Goal: Task Accomplishment & Management: Manage account settings

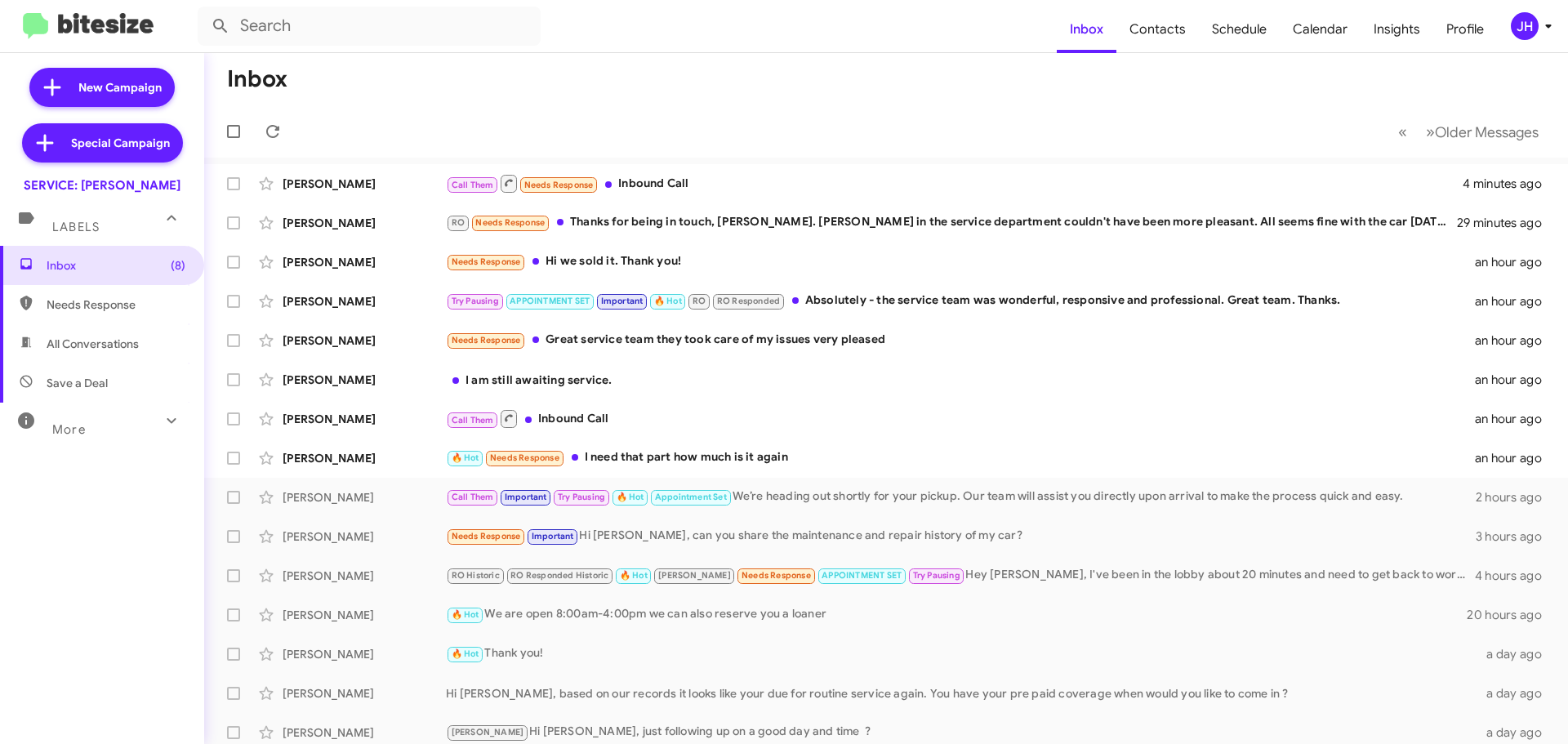
click at [1518, 35] on div "JH" at bounding box center [1524, 26] width 28 height 28
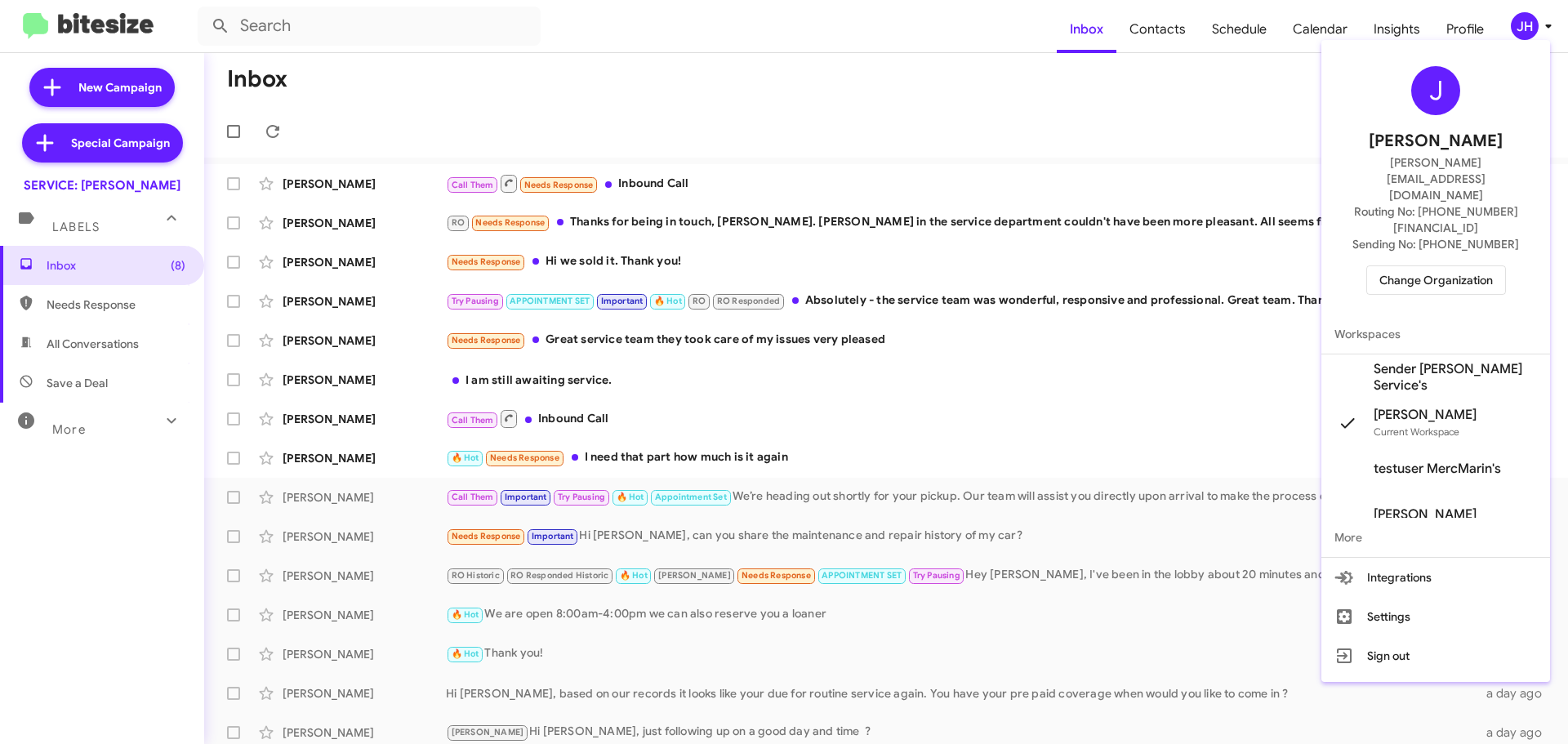
click at [1414, 253] on div "J Jacob Henry jacob@bitesize.co Routing No: +1 (415) 454-0582 Sending No: +1 (4…" at bounding box center [1435, 181] width 229 height 268
click at [1415, 266] on span "Change Organization" at bounding box center [1436, 280] width 114 height 28
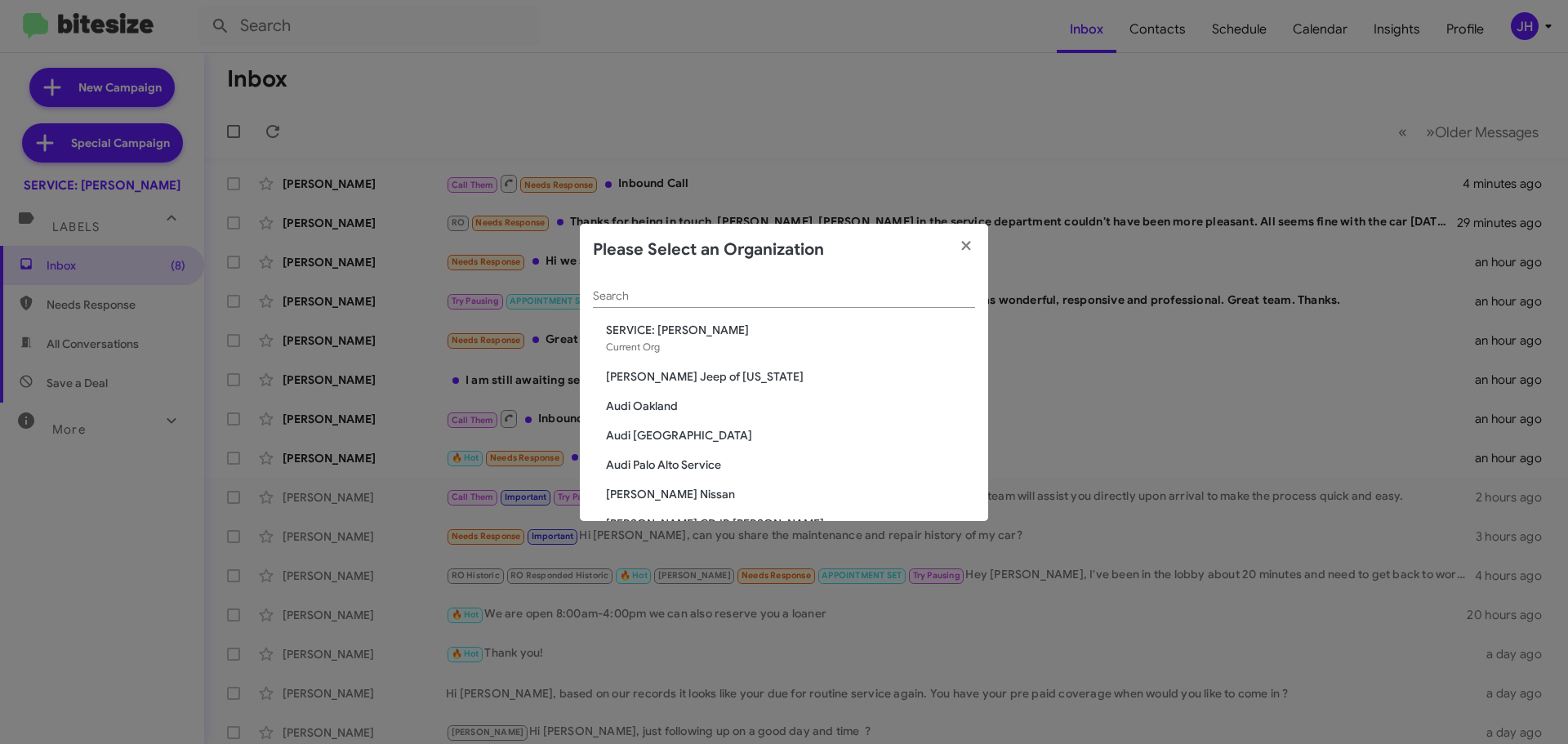
click at [715, 302] on input "Search" at bounding box center [784, 297] width 382 height 13
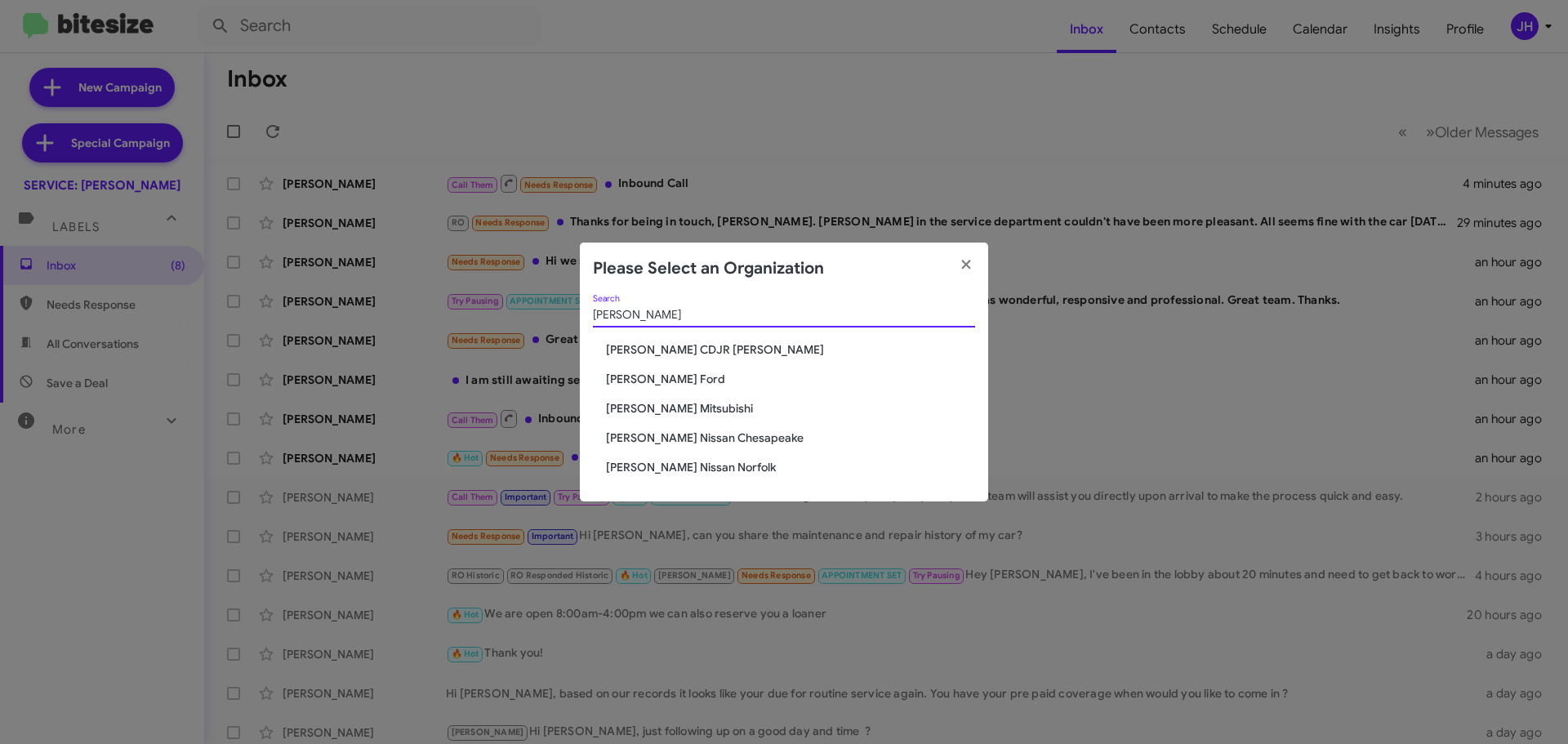
type input "banister"
click at [661, 388] on div "banister Search Banister CDJR Hampton Banister Ford Banister Mitsubishi Baniste…" at bounding box center [783, 398] width 409 height 207
click at [668, 373] on span "[PERSON_NAME] Ford" at bounding box center [790, 379] width 369 height 17
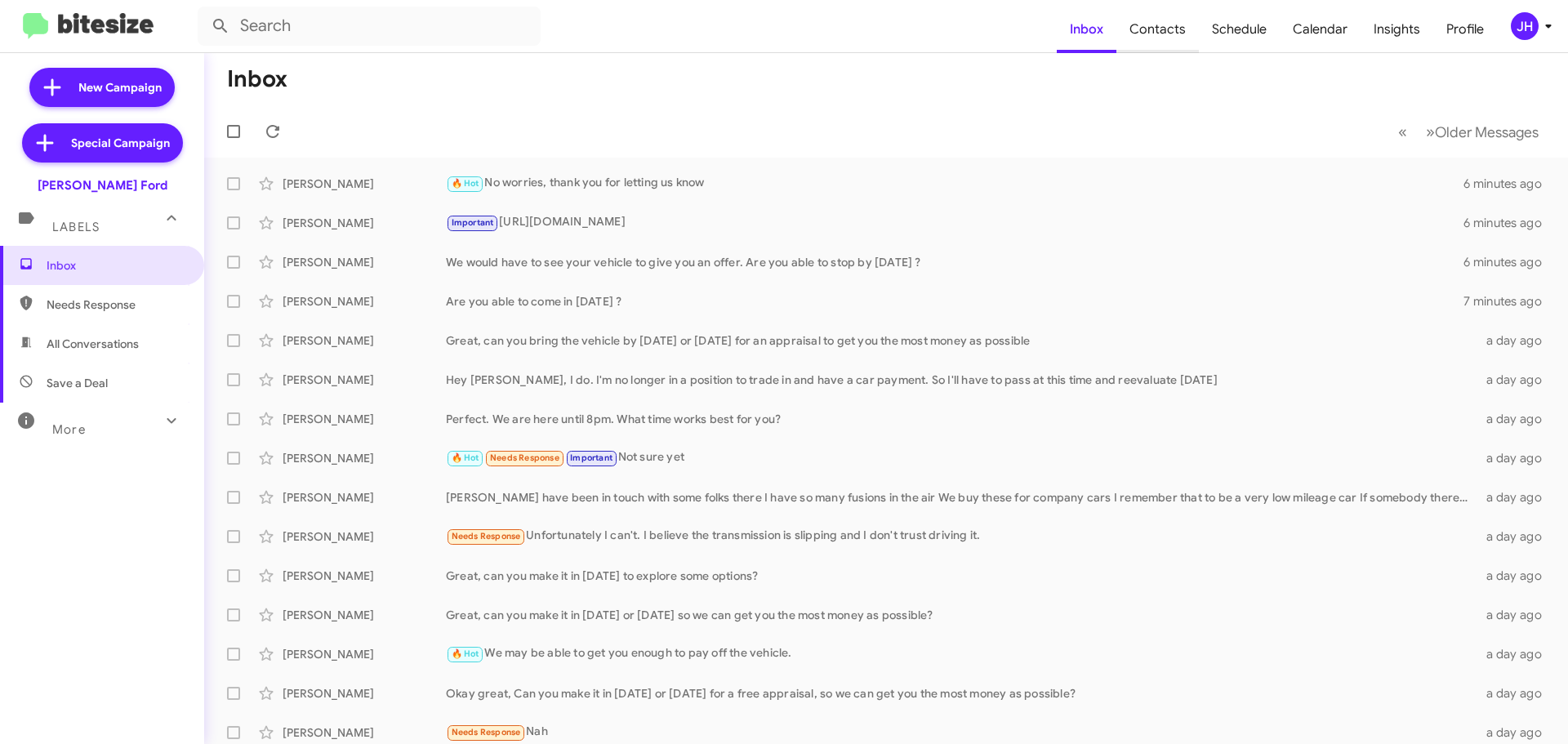
click at [1154, 39] on span "Contacts" at bounding box center [1158, 29] width 83 height 48
type input "in:groups"
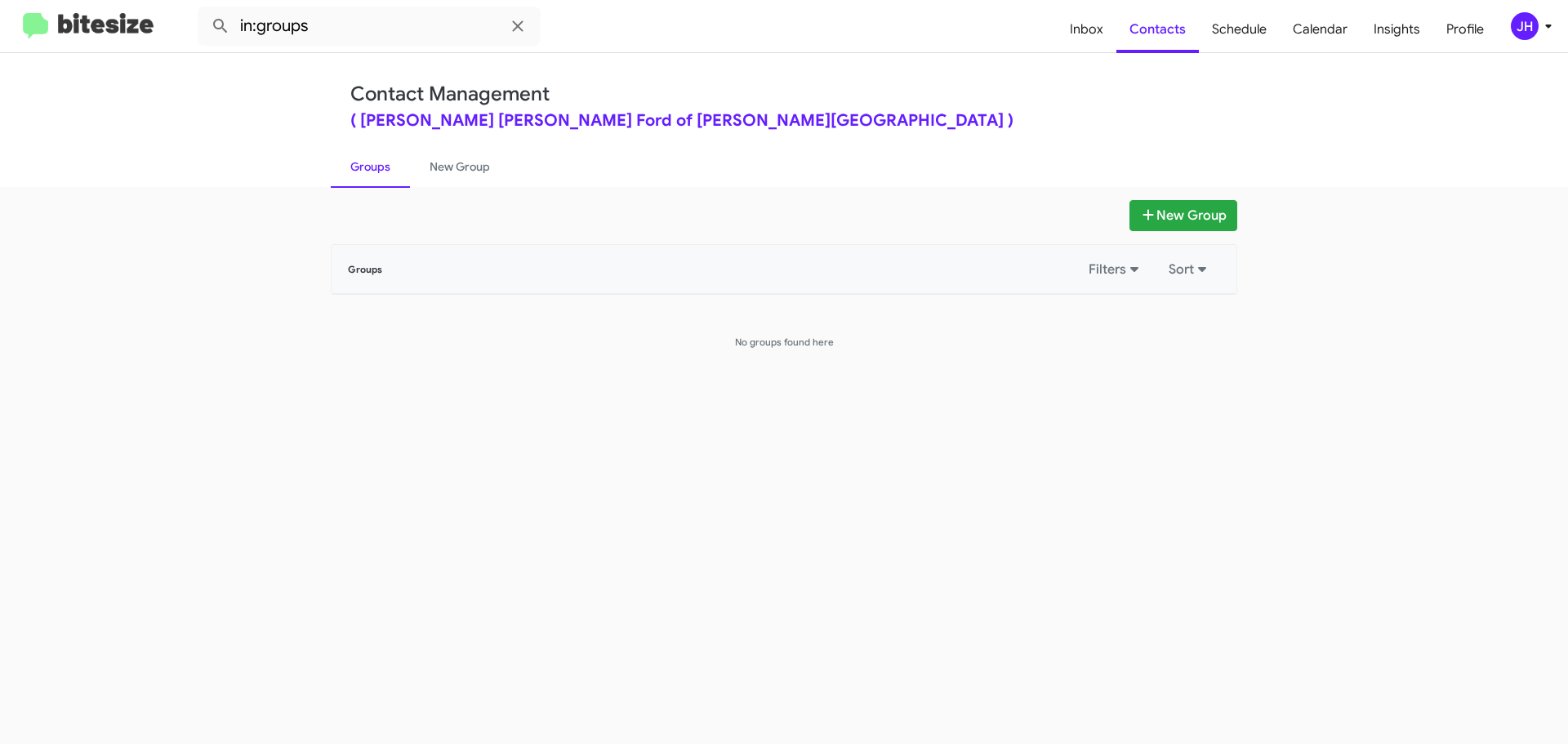
click at [1529, 28] on div "JH" at bounding box center [1524, 26] width 28 height 28
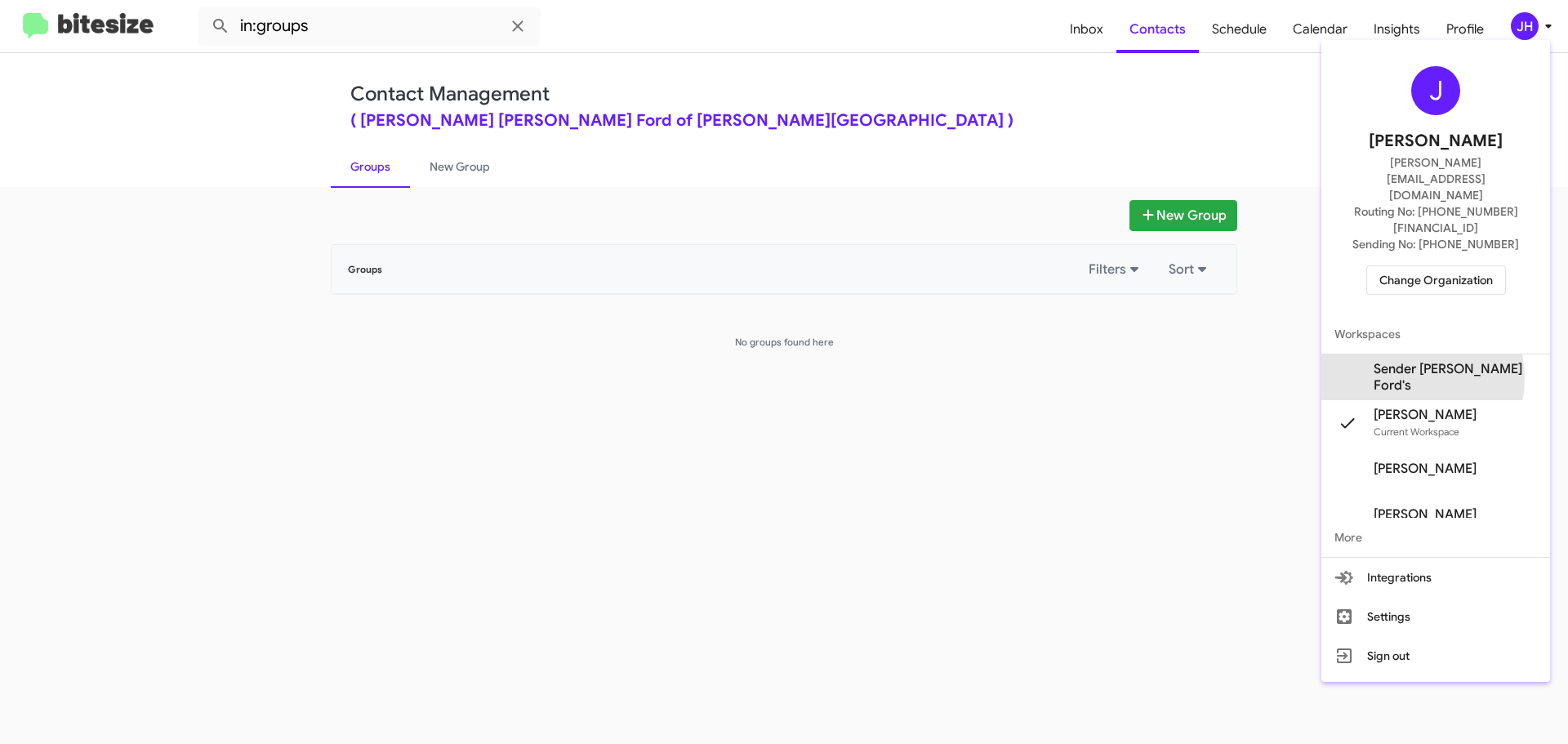
click at [1417, 361] on span "Sender Banister Ford's" at bounding box center [1455, 378] width 163 height 33
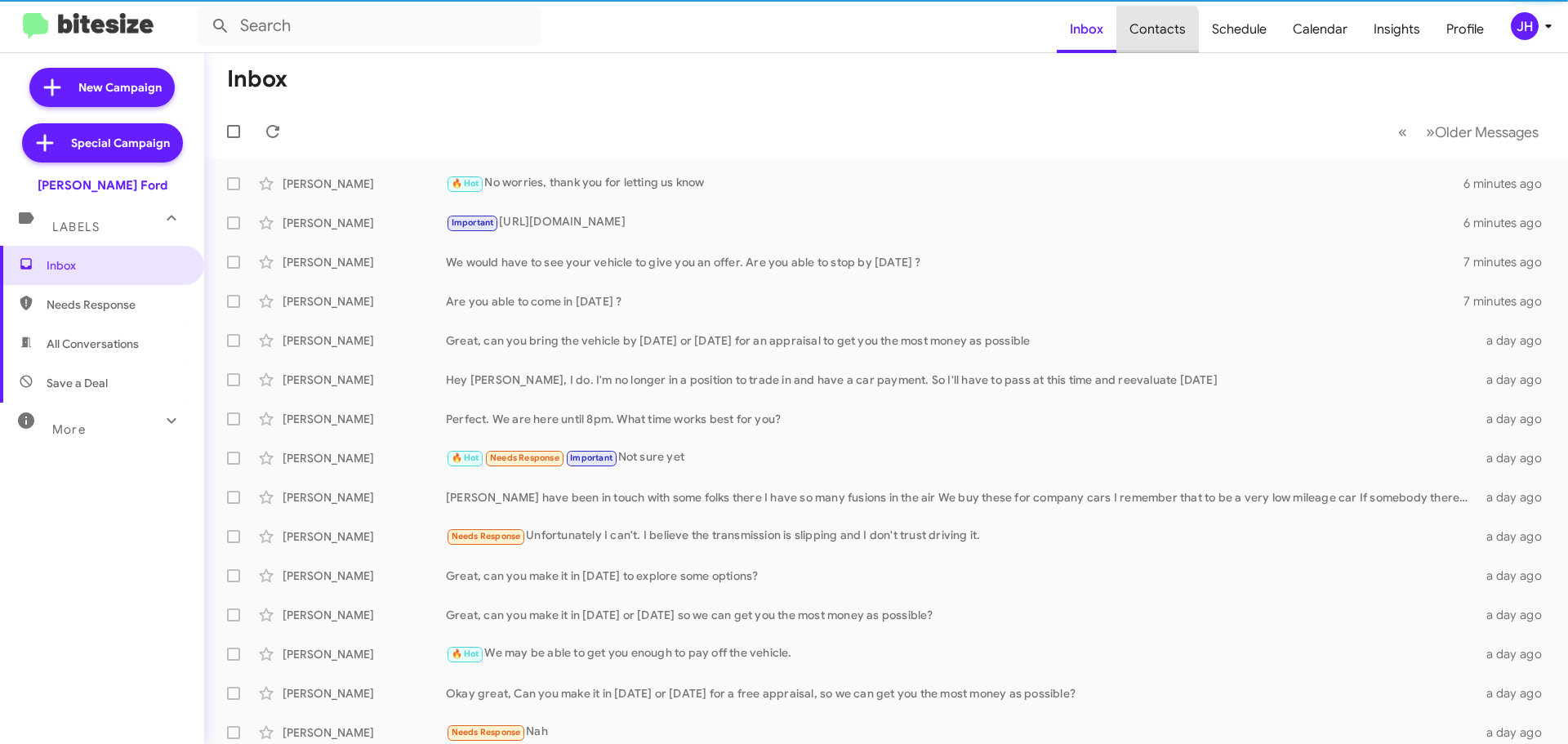
click at [1157, 32] on span "Contacts" at bounding box center [1158, 29] width 83 height 48
type input "in:groups"
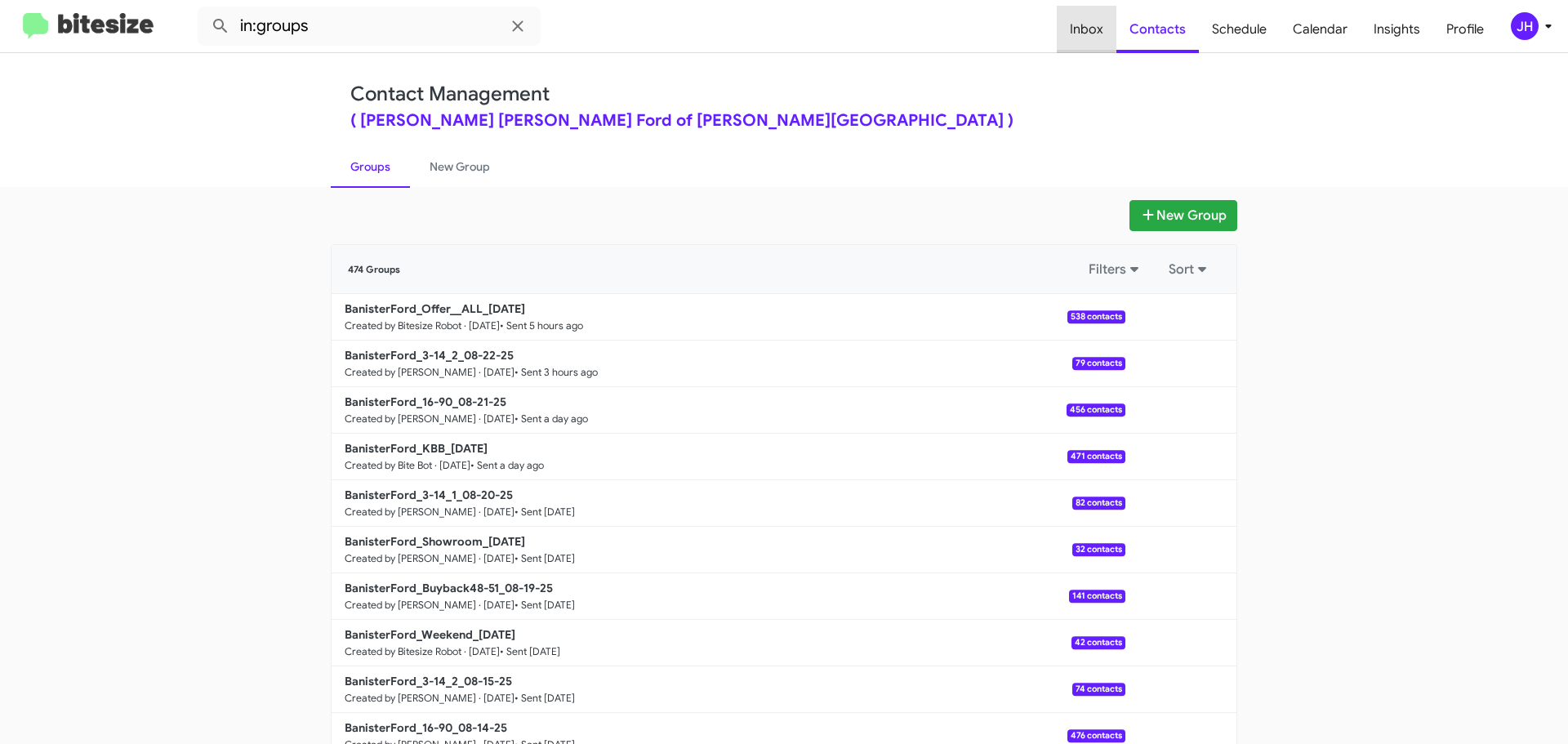
click at [1089, 28] on span "Inbox" at bounding box center [1086, 29] width 60 height 48
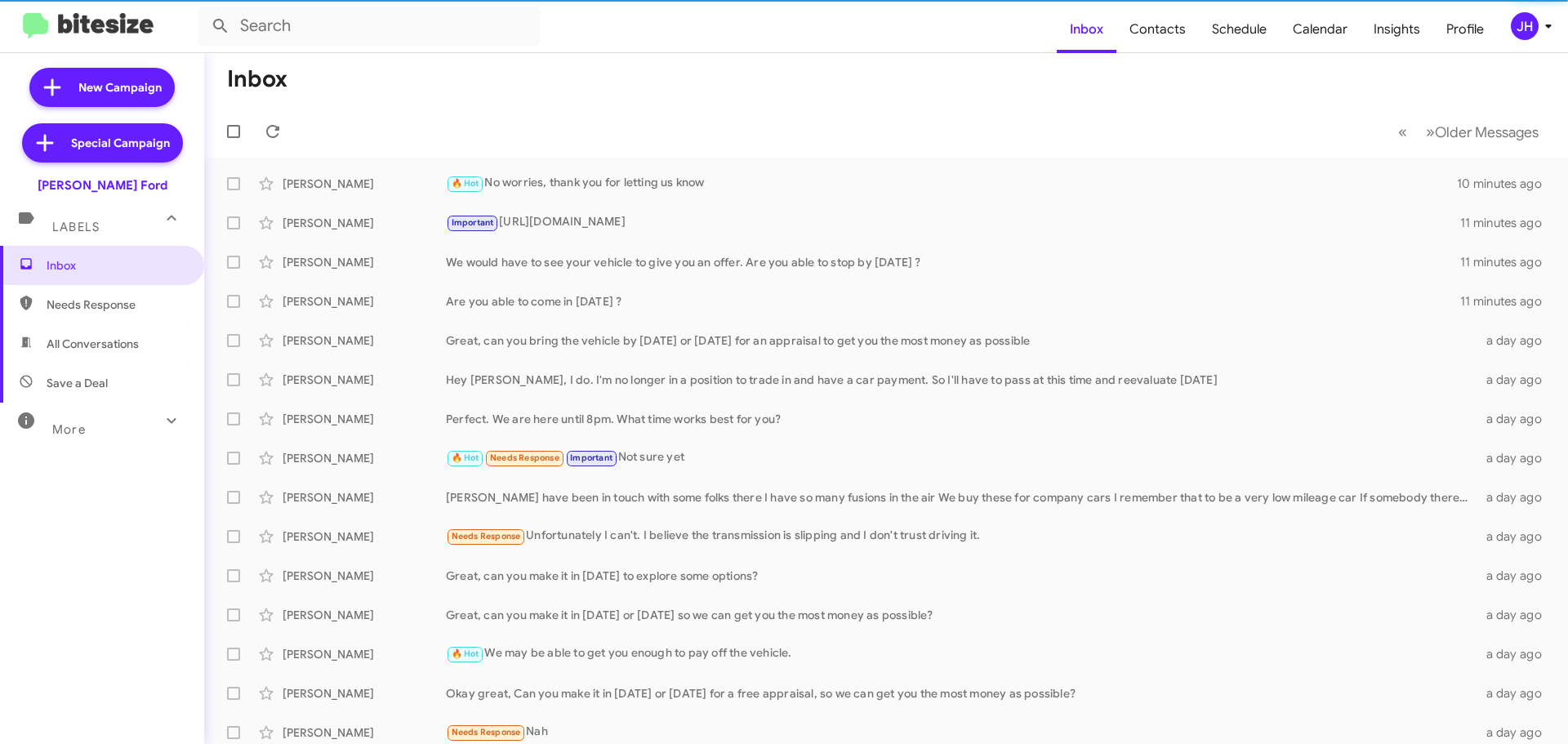
click at [129, 345] on span "All Conversations" at bounding box center [93, 344] width 93 height 17
type input "in:all-conversations"
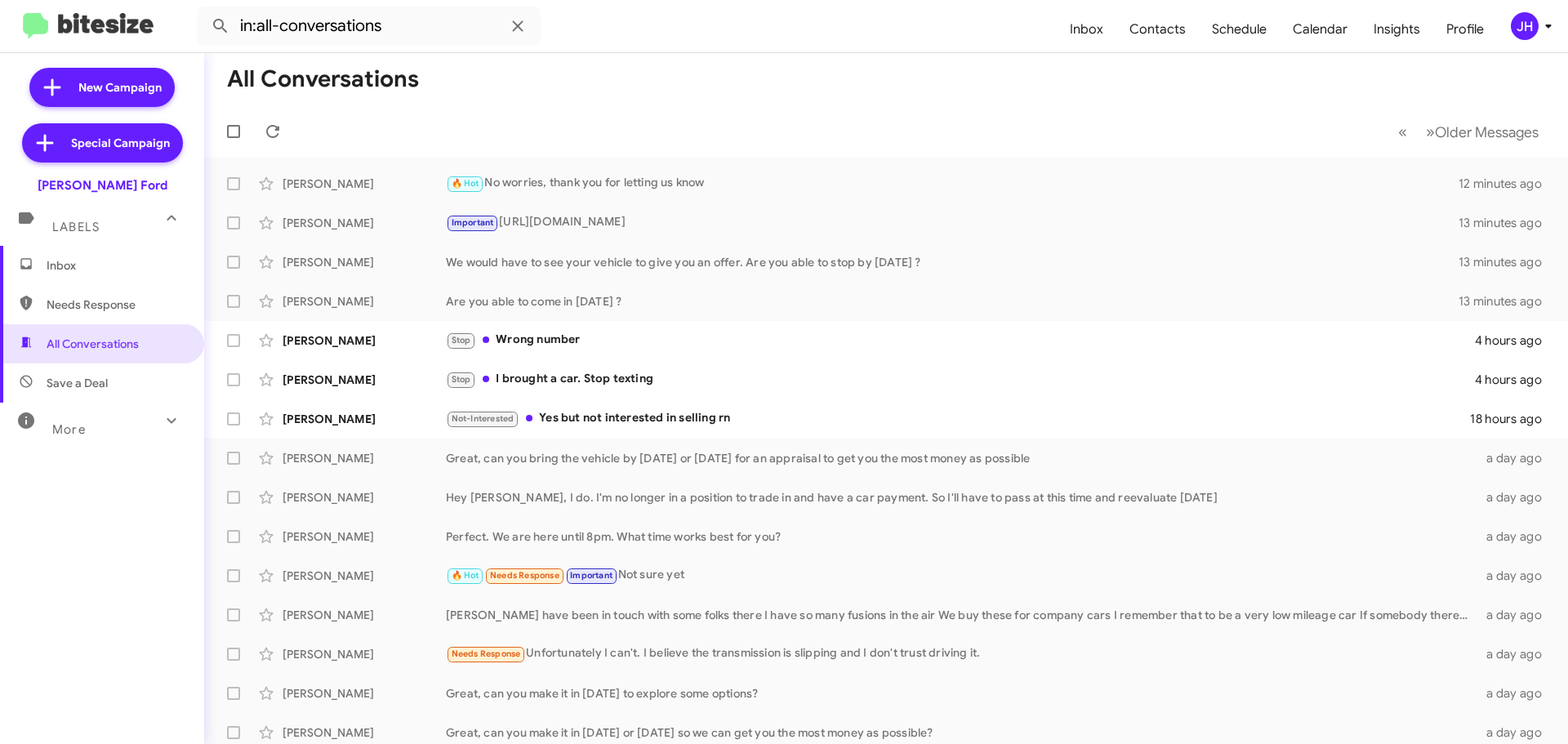
click at [92, 276] on span "Inbox" at bounding box center [102, 265] width 204 height 39
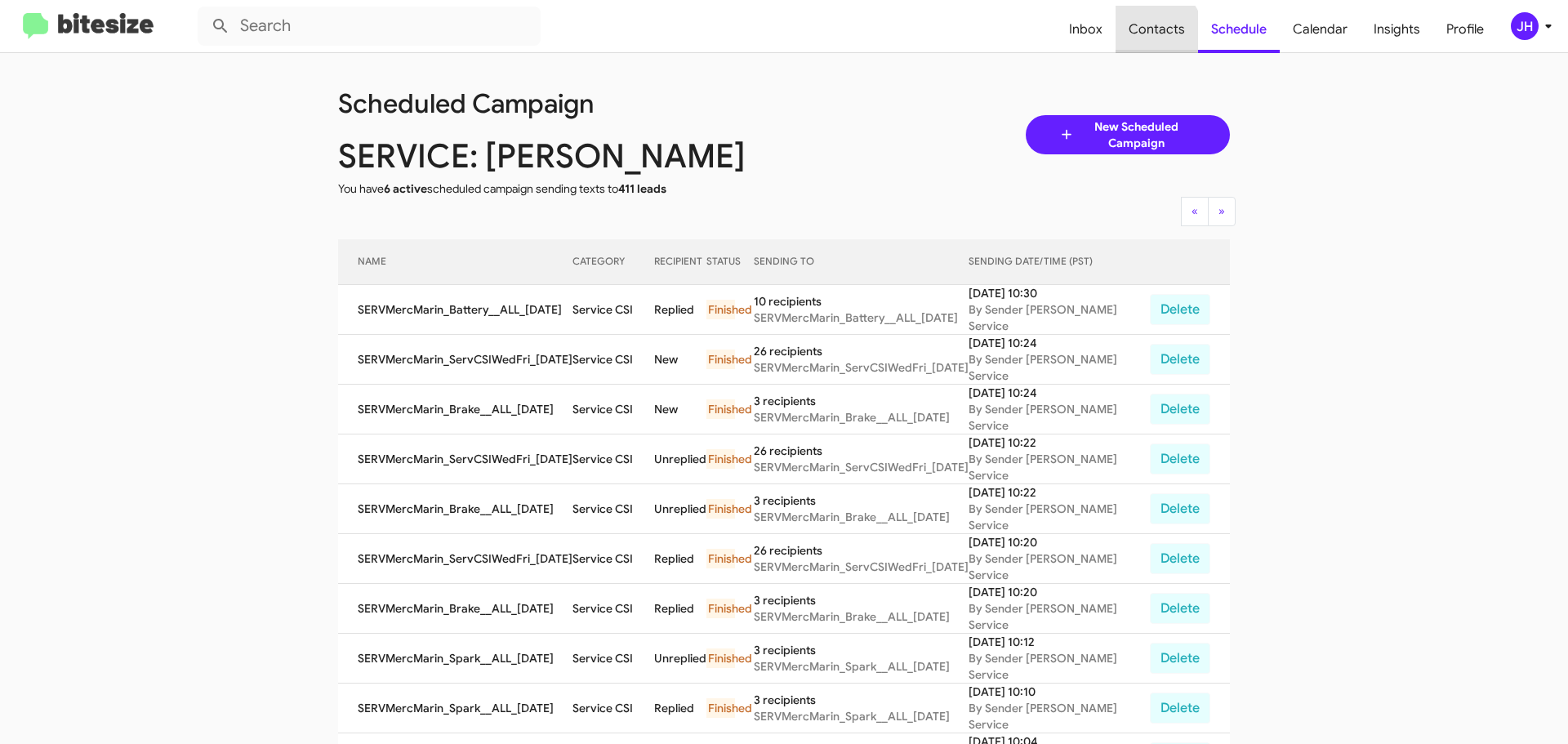
click at [1140, 42] on span "Contacts" at bounding box center [1157, 29] width 83 height 48
type input "in:groups"
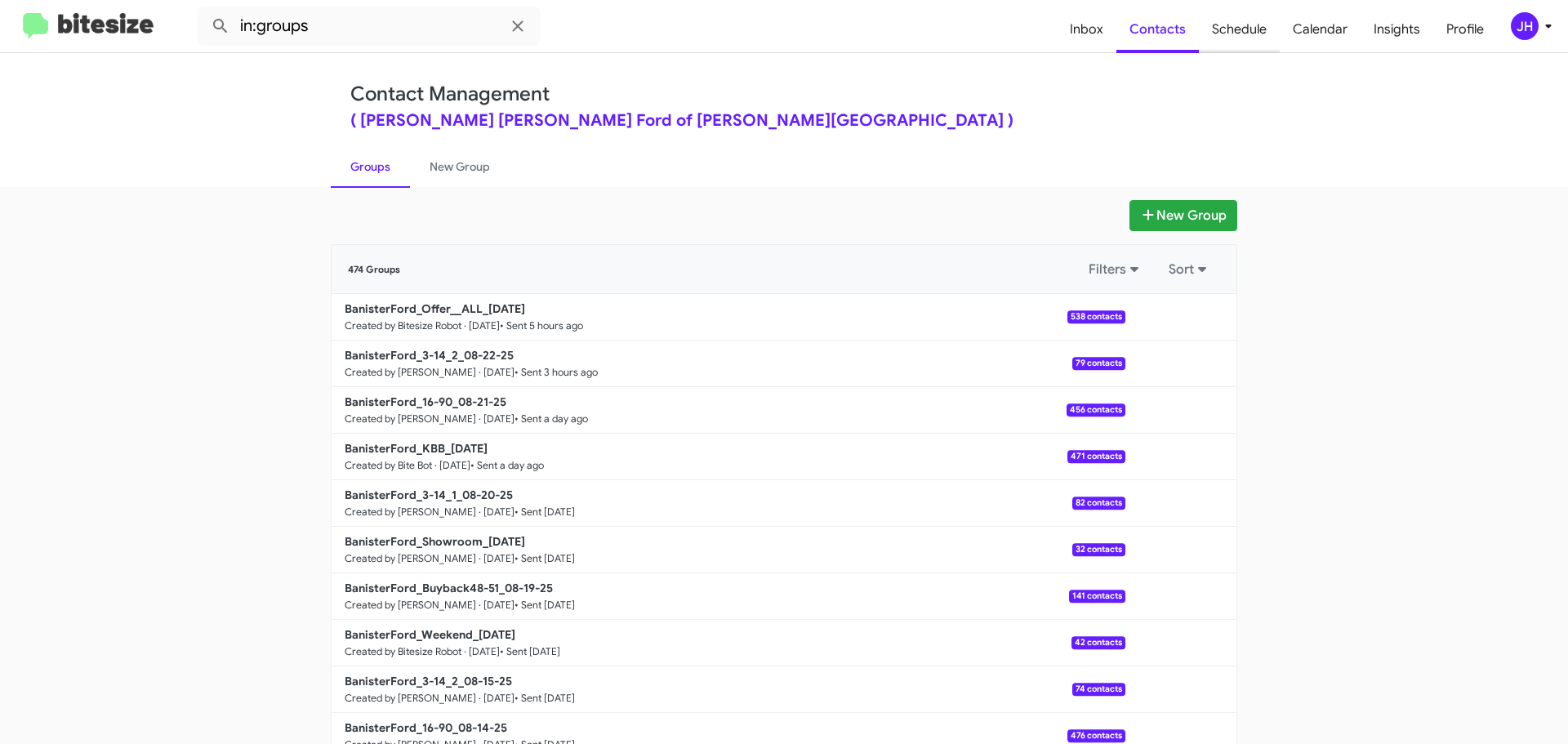
click at [1226, 36] on span "Schedule" at bounding box center [1239, 29] width 81 height 48
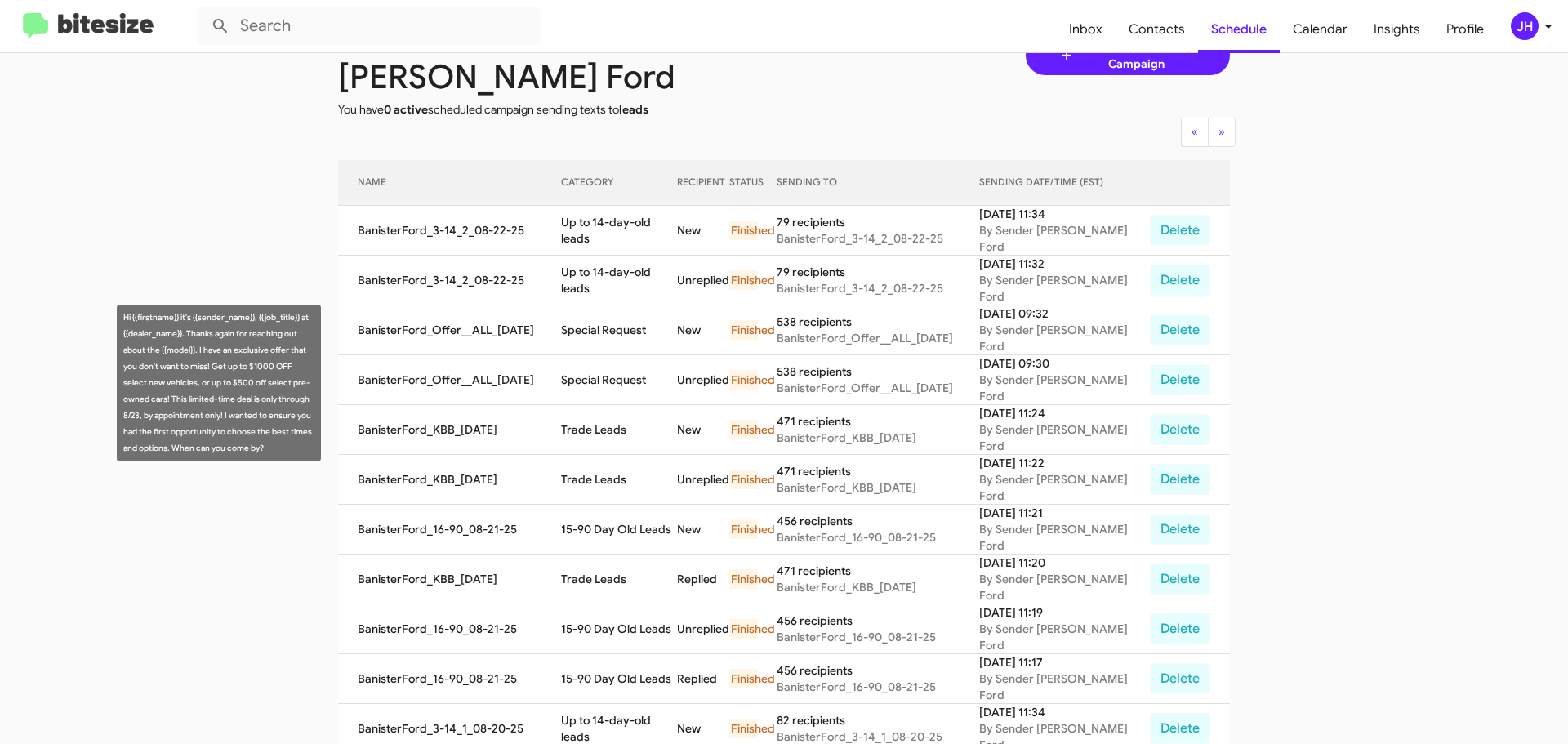
scroll to position [82, 0]
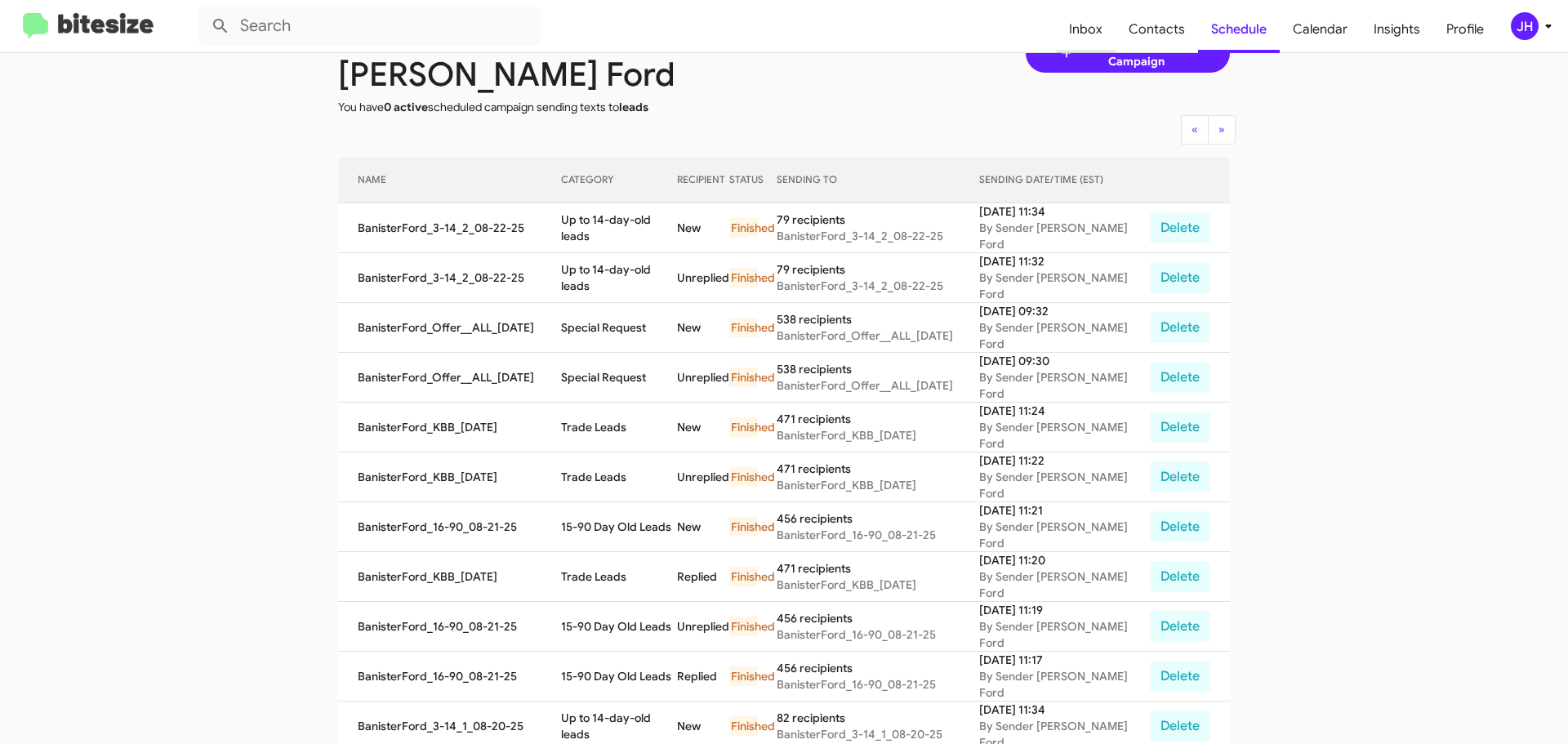
click at [1089, 20] on span "Inbox" at bounding box center [1085, 29] width 60 height 48
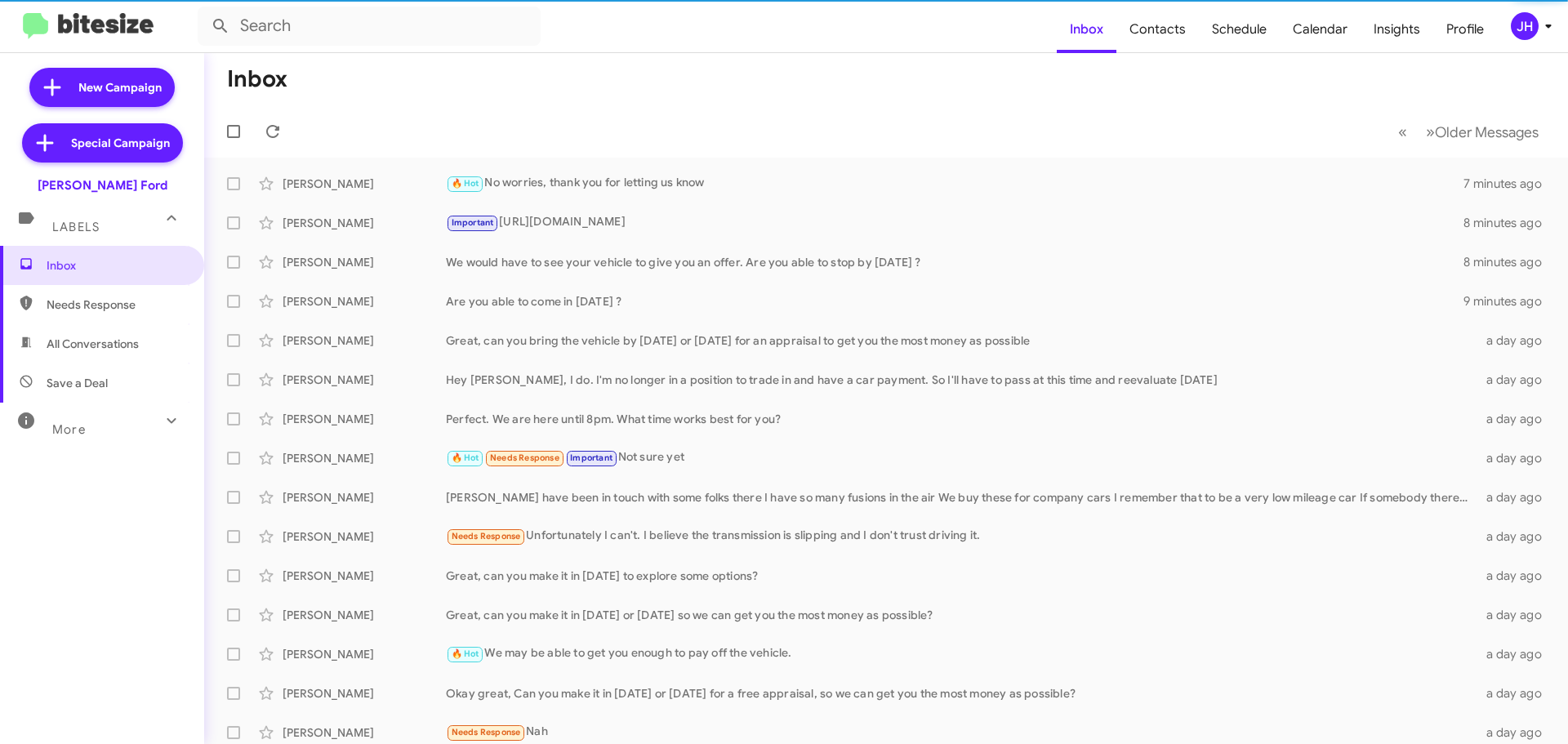
click at [122, 424] on div "More" at bounding box center [85, 423] width 145 height 30
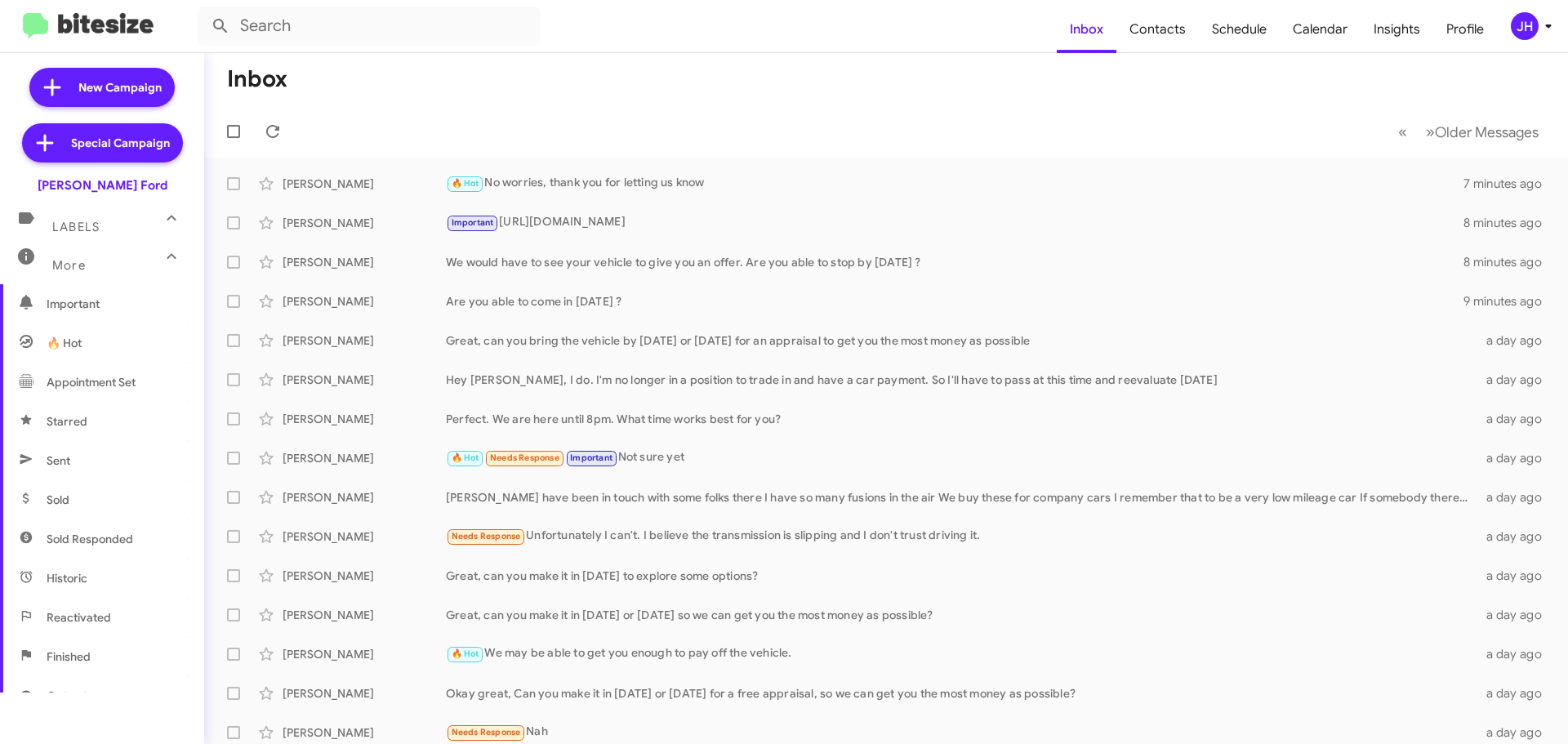
scroll to position [245, 0]
click at [109, 401] on span "Sent" at bounding box center [102, 386] width 204 height 39
type input "in:sent"
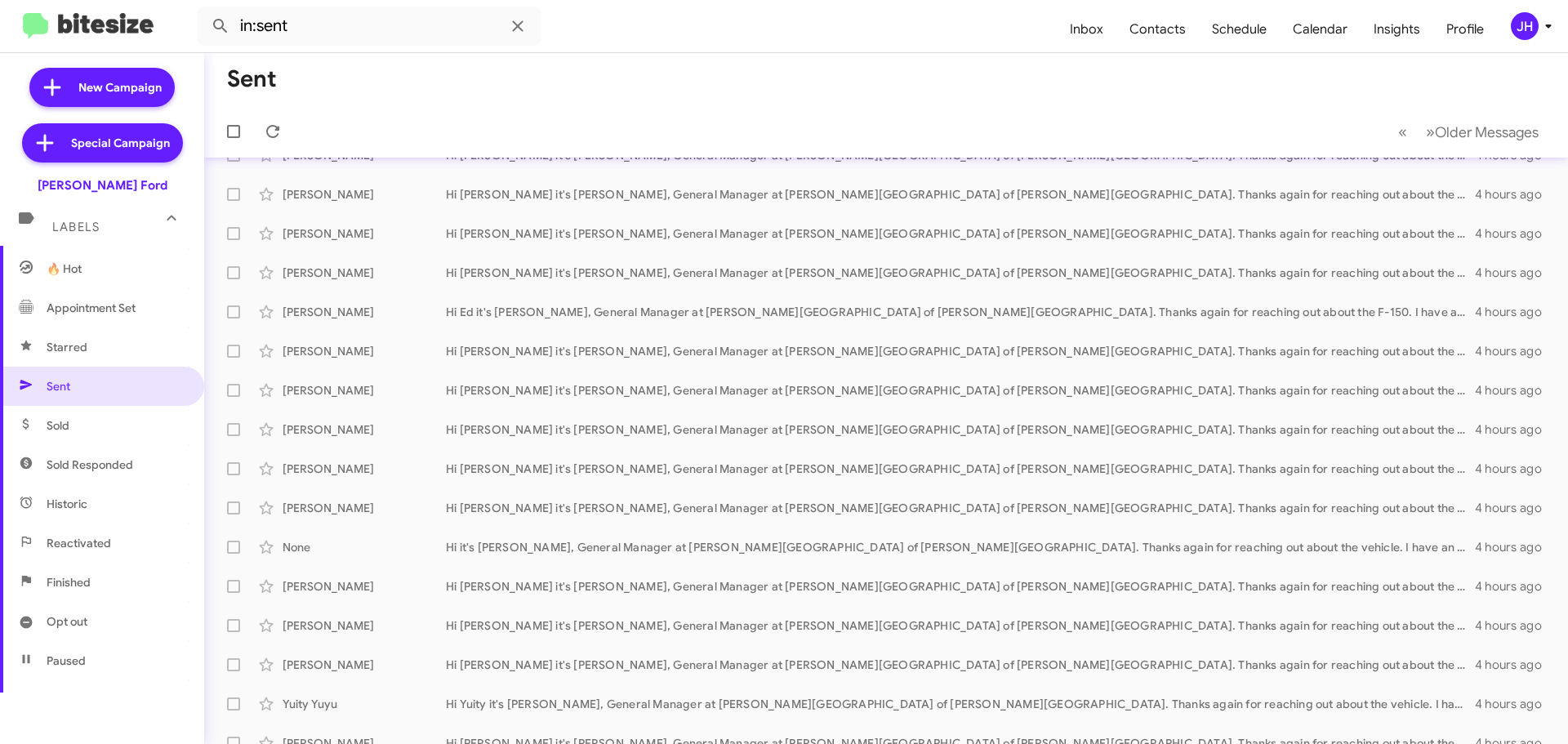
scroll to position [204, 0]
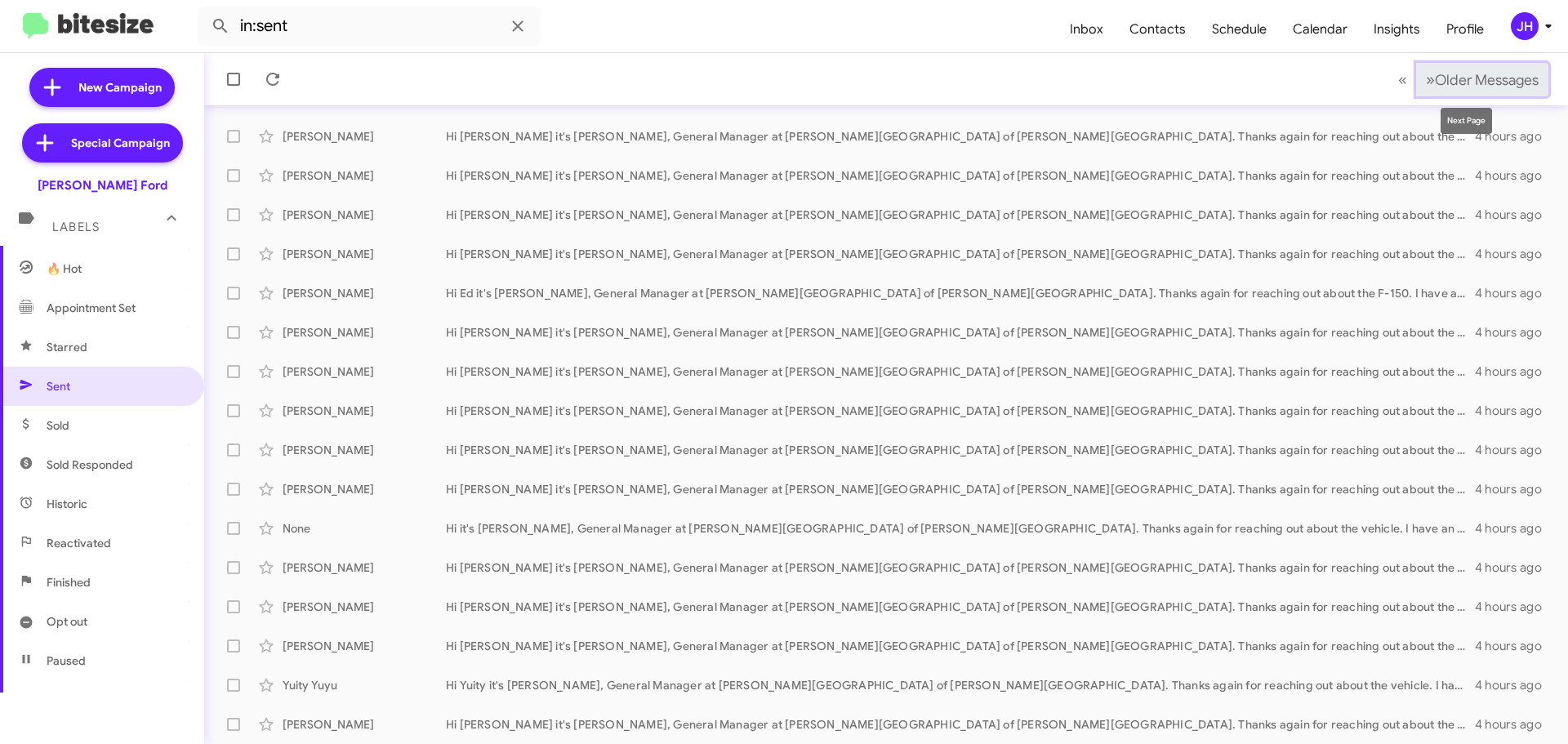
click at [1461, 86] on span "Older Messages" at bounding box center [1486, 80] width 104 height 18
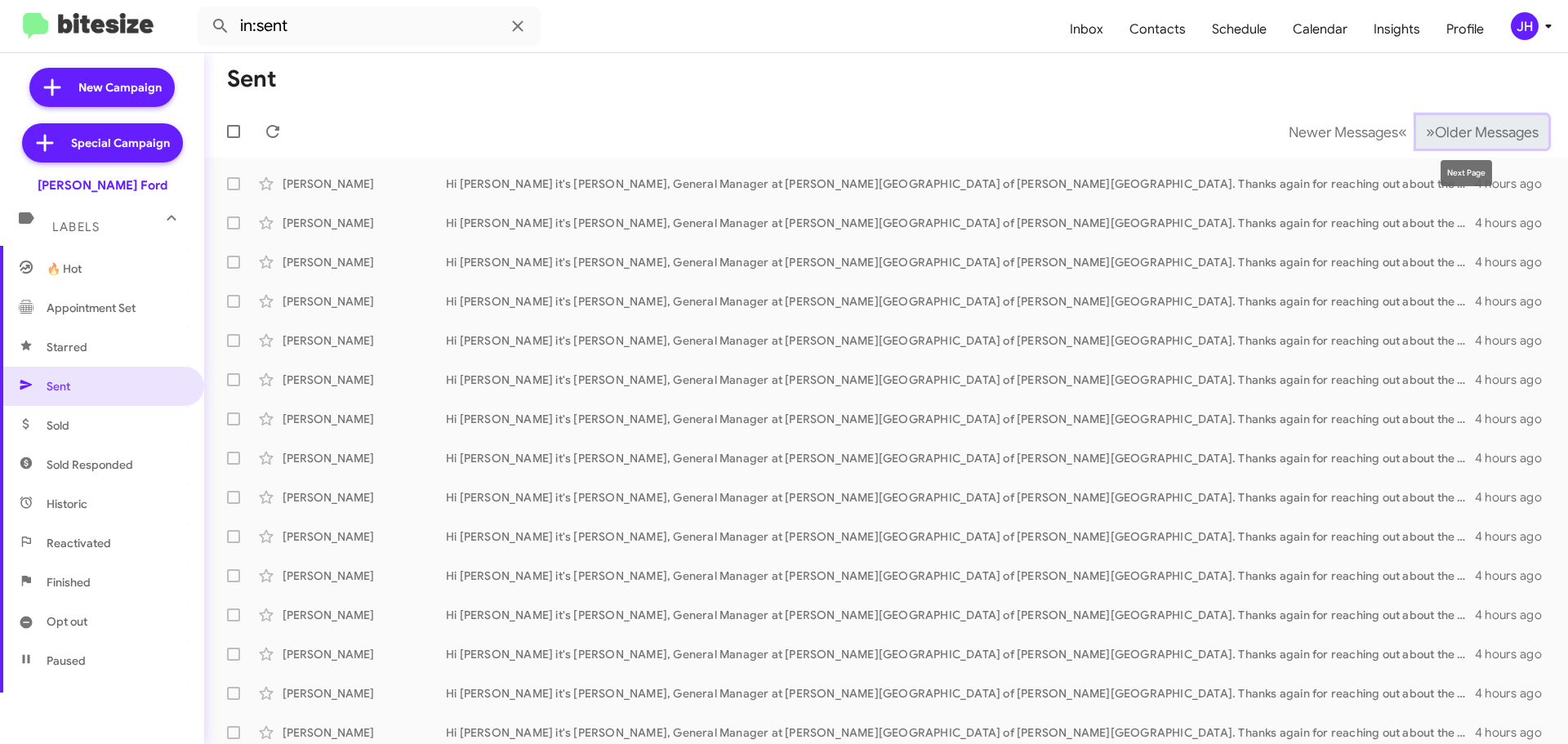
click at [1441, 131] on span "Older Messages" at bounding box center [1486, 132] width 104 height 18
click at [1435, 128] on span "Older Messages" at bounding box center [1486, 132] width 104 height 18
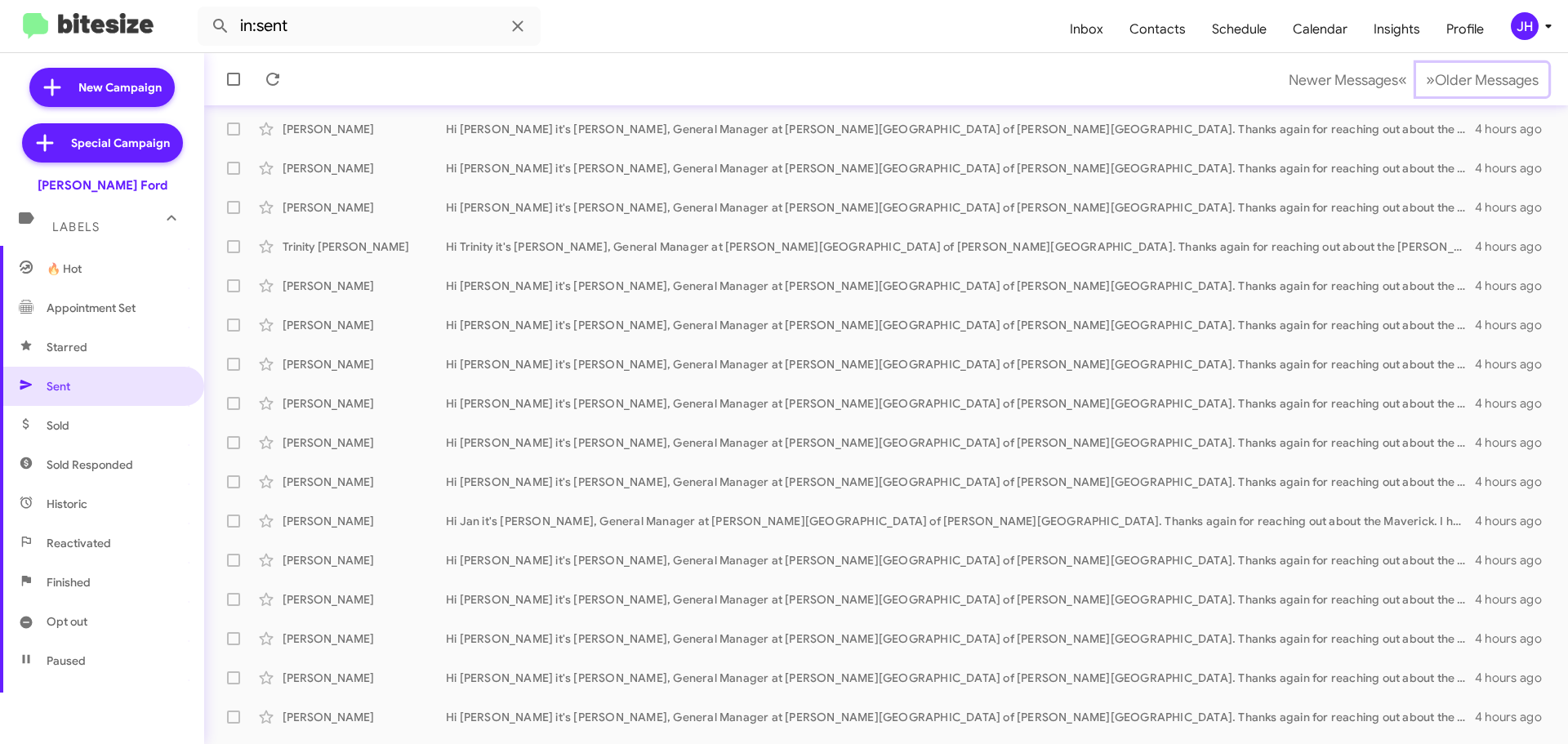
scroll to position [204, 0]
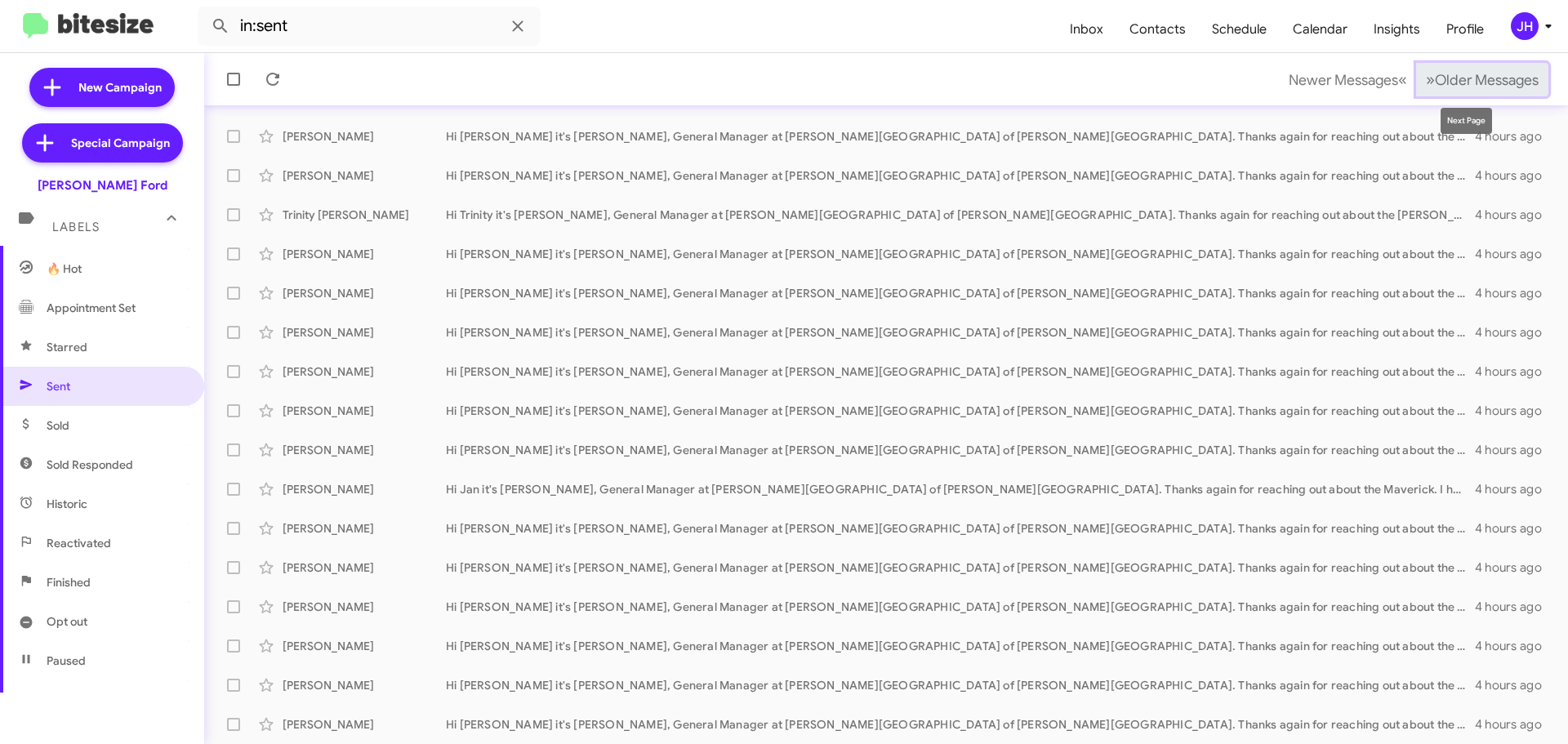
click at [1426, 79] on span "»" at bounding box center [1430, 80] width 9 height 20
click at [1426, 75] on span "»" at bounding box center [1430, 80] width 9 height 20
click at [1426, 77] on span "»" at bounding box center [1430, 80] width 9 height 20
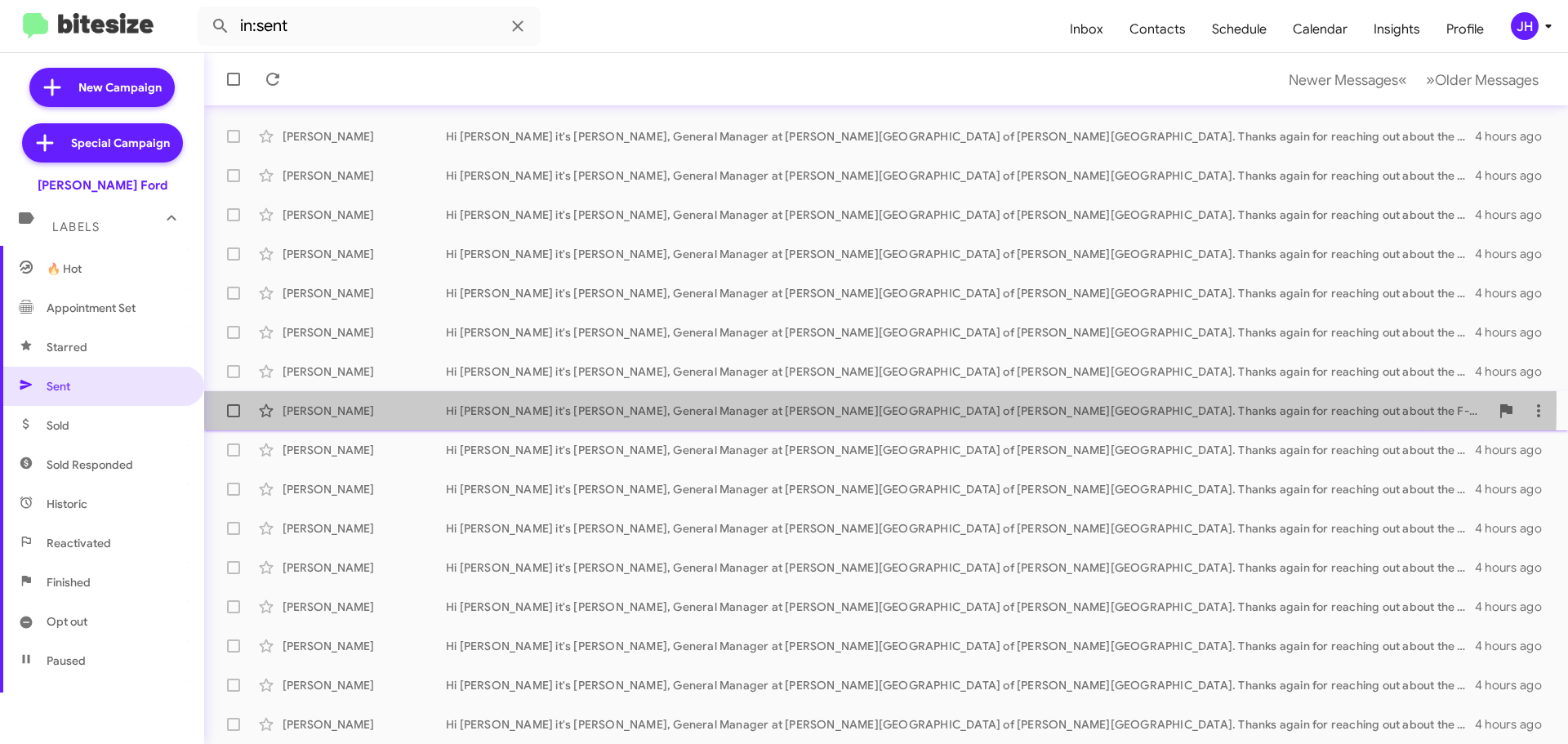
click at [762, 404] on div "Hi [PERSON_NAME] it's [PERSON_NAME], General Manager at [PERSON_NAME][GEOGRAPHI…" at bounding box center [968, 411] width 1044 height 17
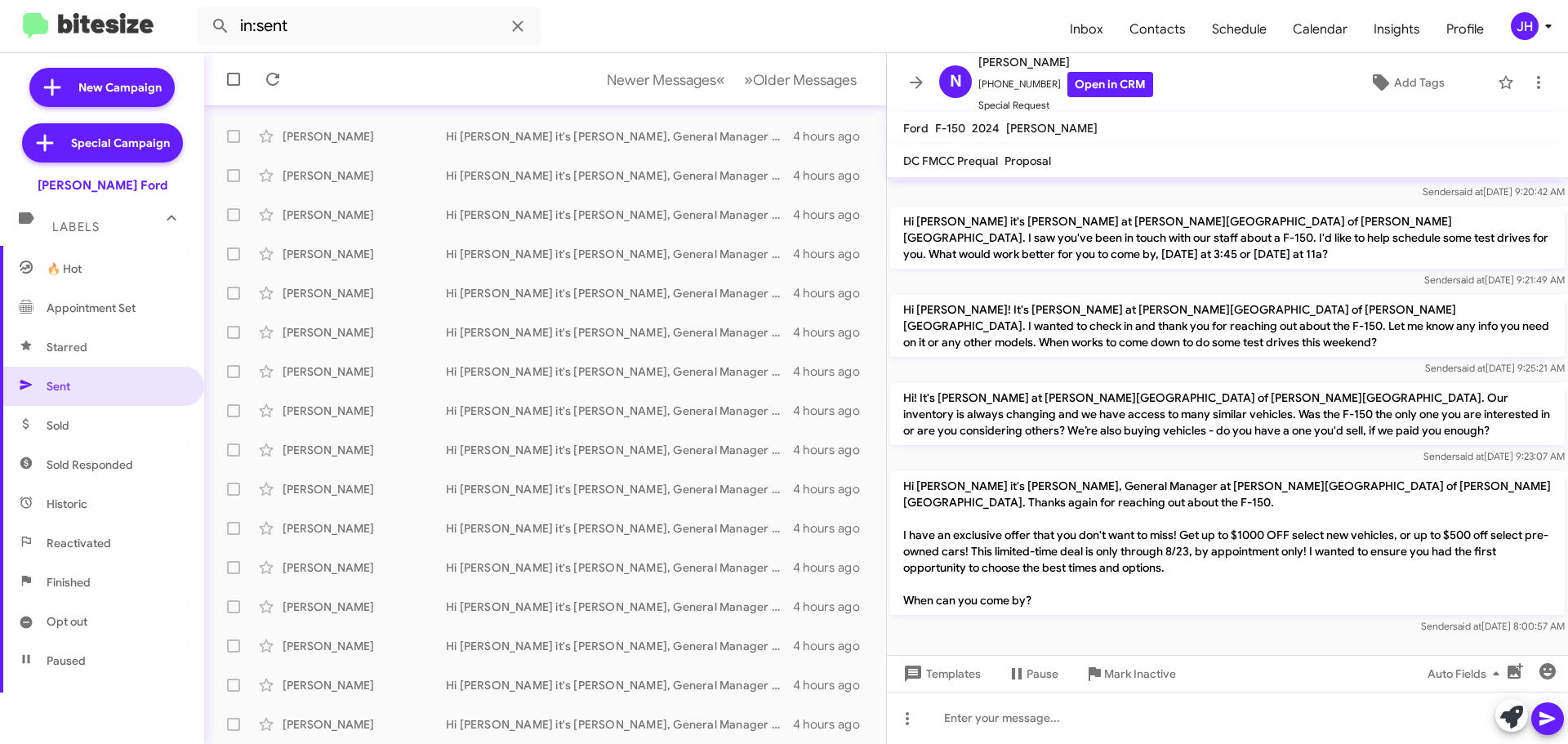
scroll to position [451, 0]
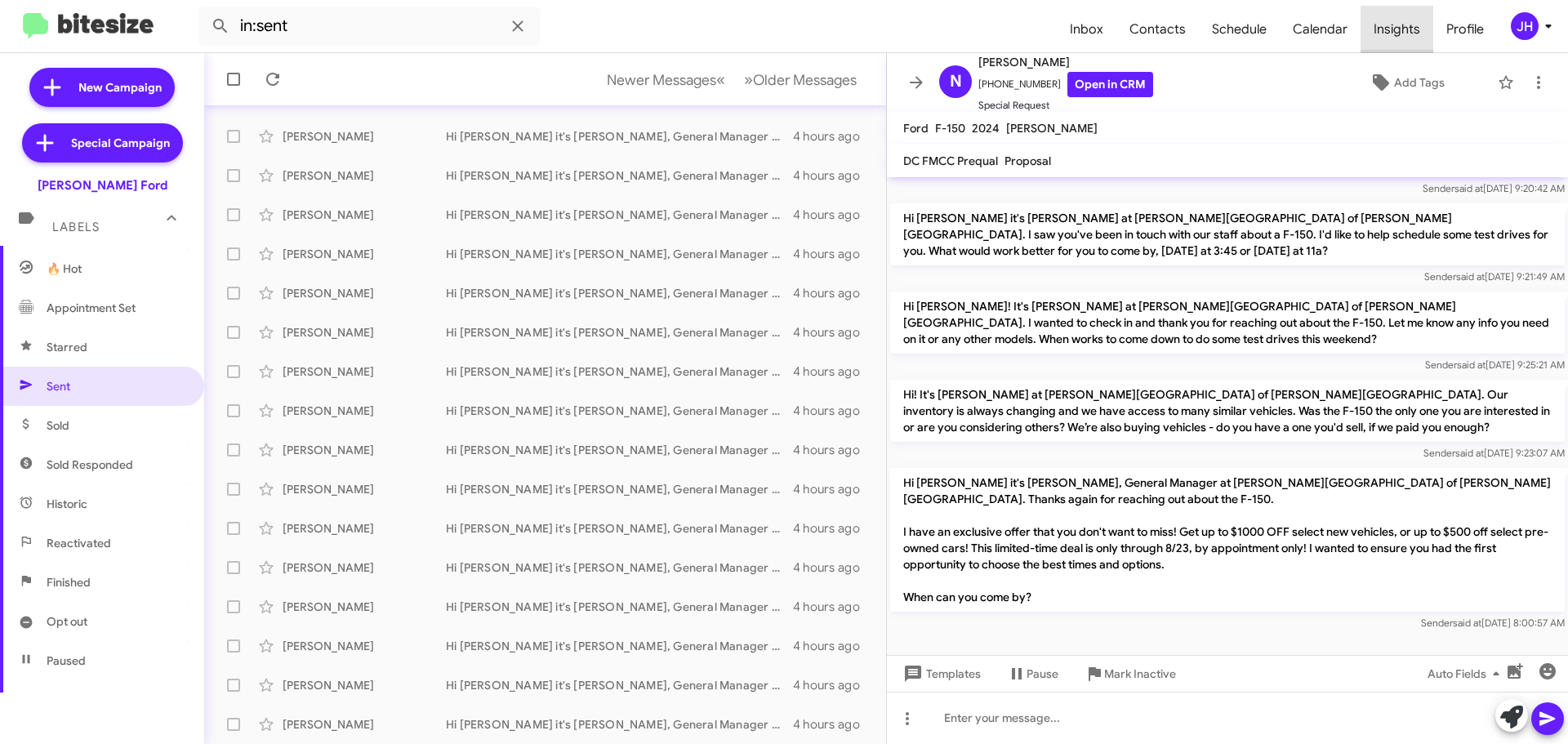
click at [1400, 47] on span "Insights" at bounding box center [1396, 29] width 73 height 48
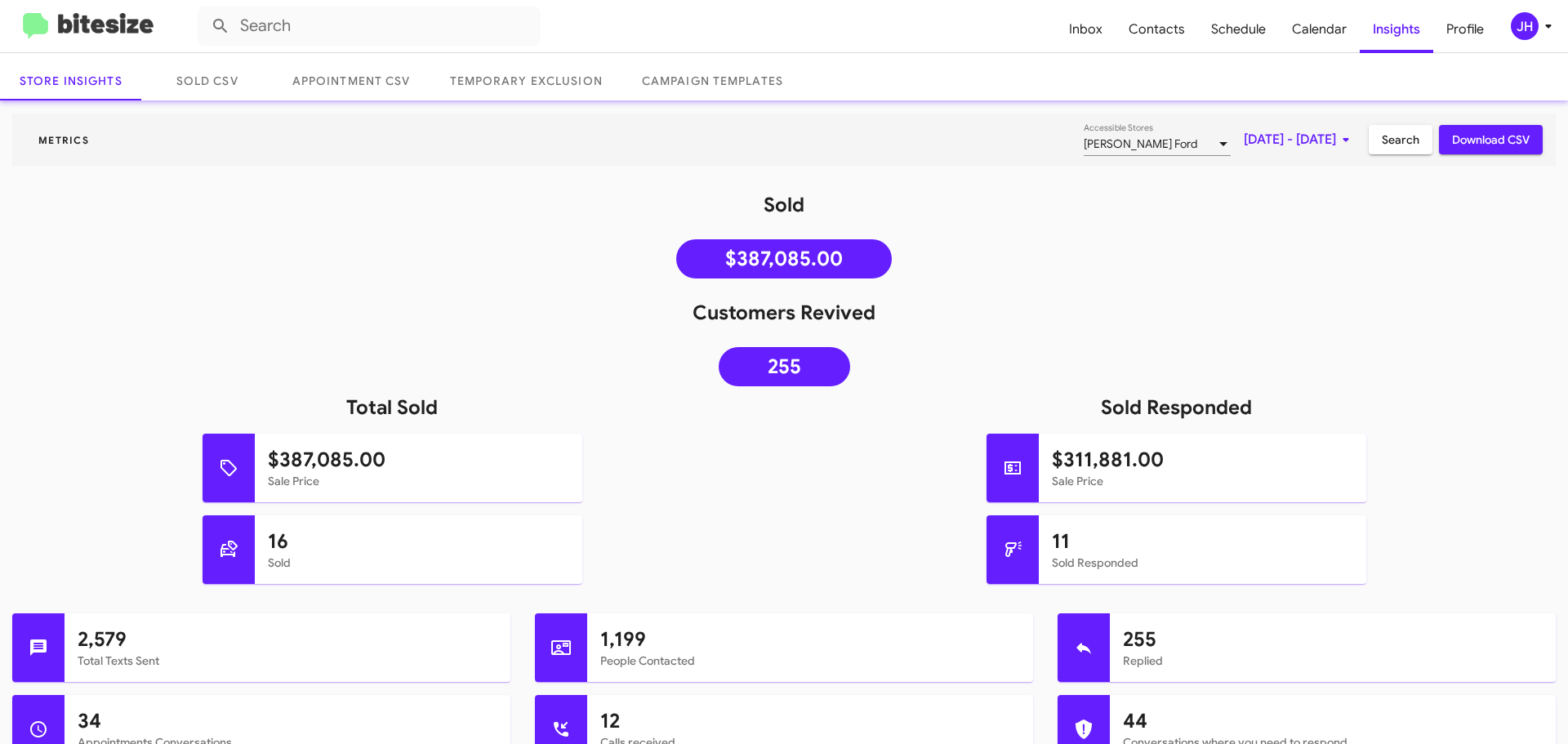
scroll to position [82, 0]
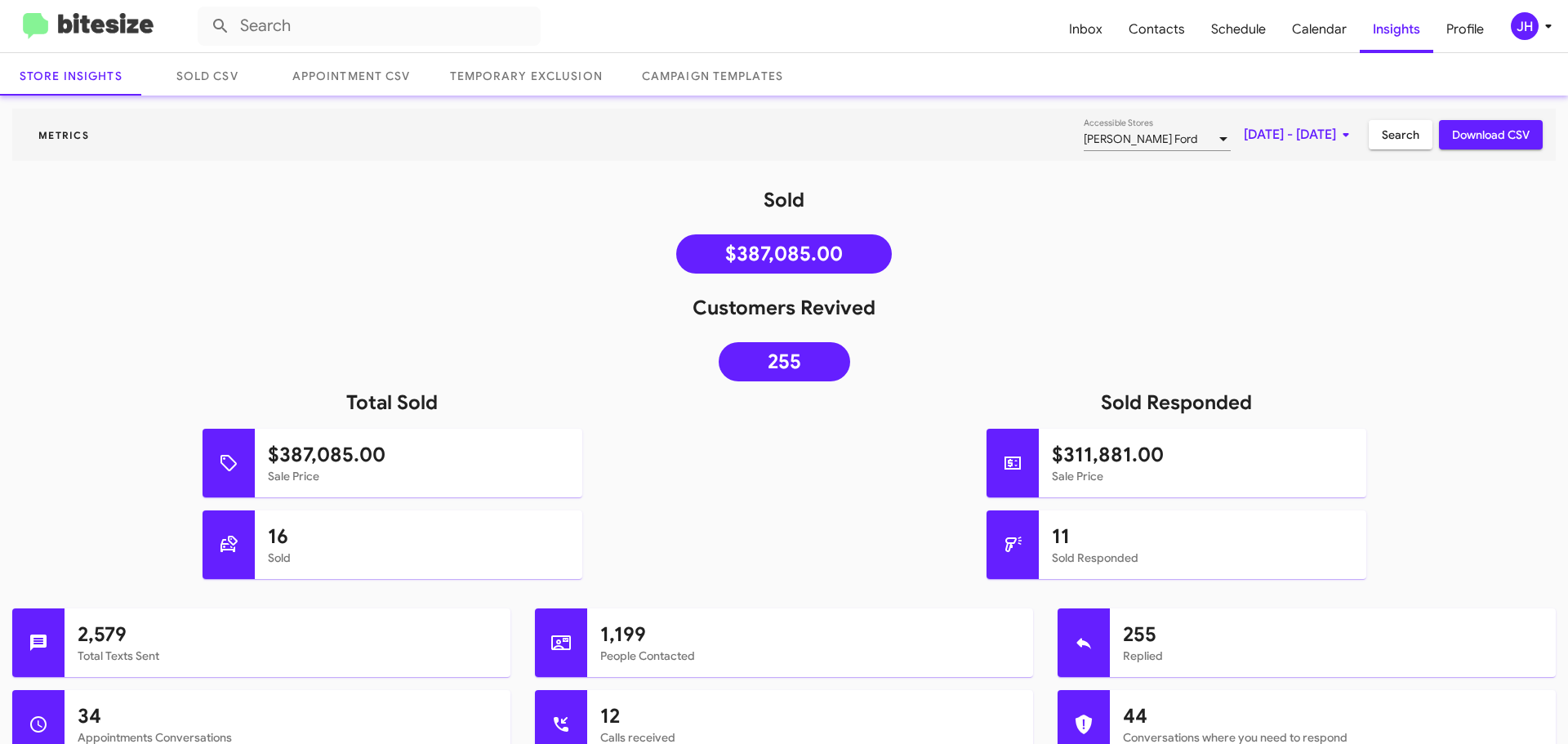
click at [1260, 134] on span "[DATE] - [DATE]" at bounding box center [1300, 135] width 112 height 29
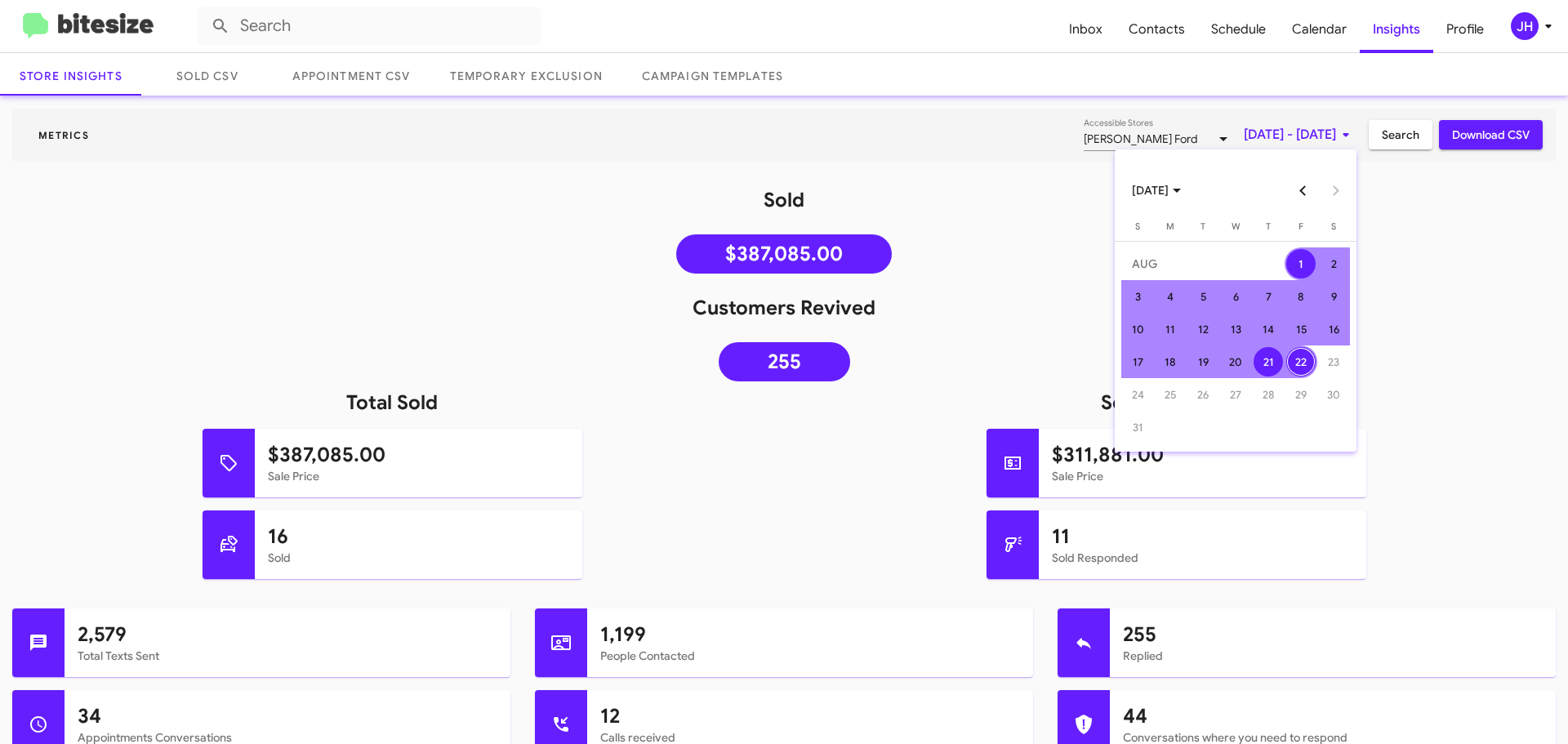
click at [1259, 358] on div "21" at bounding box center [1268, 362] width 29 height 29
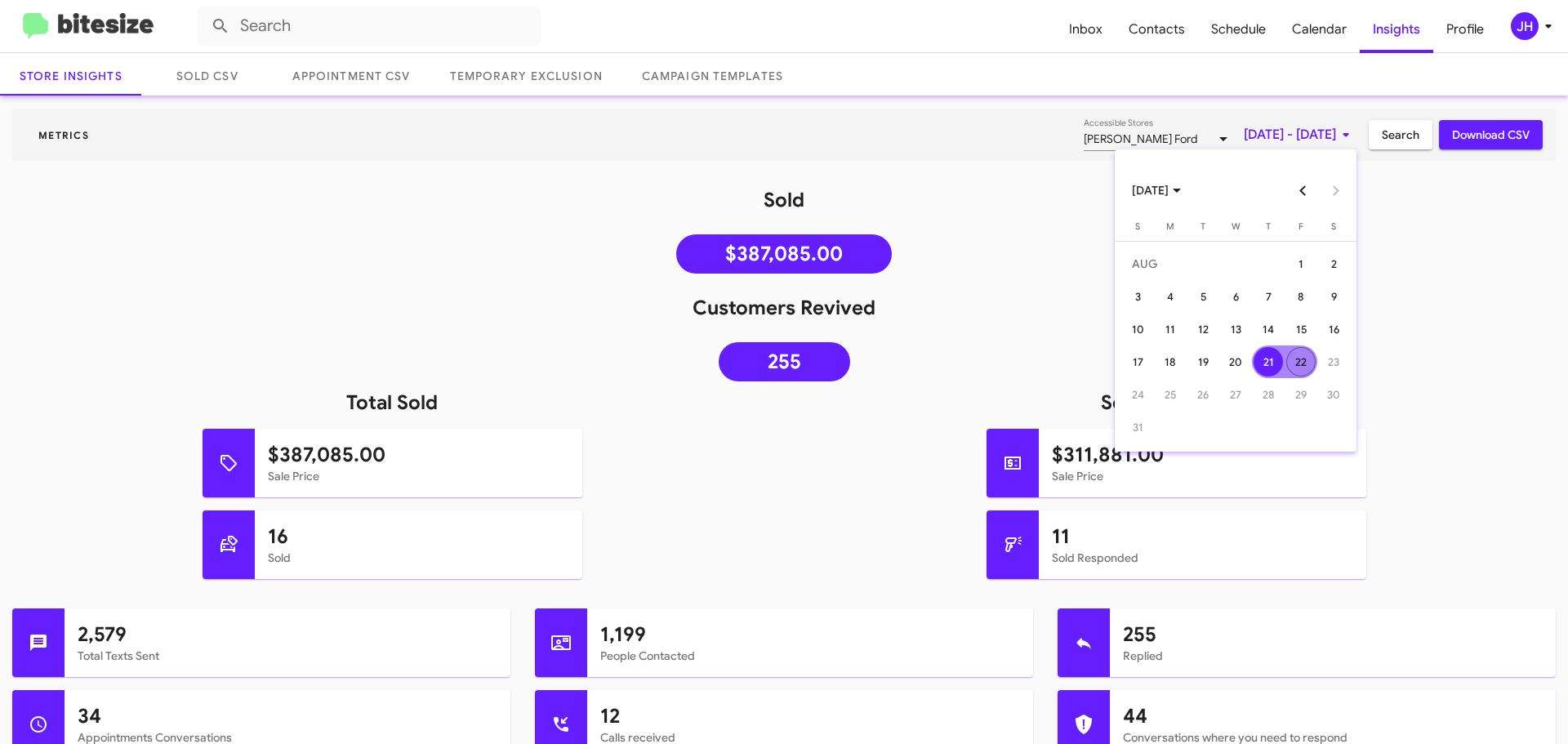
click at [1293, 363] on div "22" at bounding box center [1301, 362] width 29 height 29
click at [1264, 135] on span "[DATE] - [DATE]" at bounding box center [1300, 135] width 112 height 29
click at [1298, 352] on div "22" at bounding box center [1301, 362] width 29 height 29
click at [1301, 364] on div "22" at bounding box center [1301, 362] width 29 height 29
click at [1439, 144] on button "Download CSV" at bounding box center [1490, 135] width 104 height 29
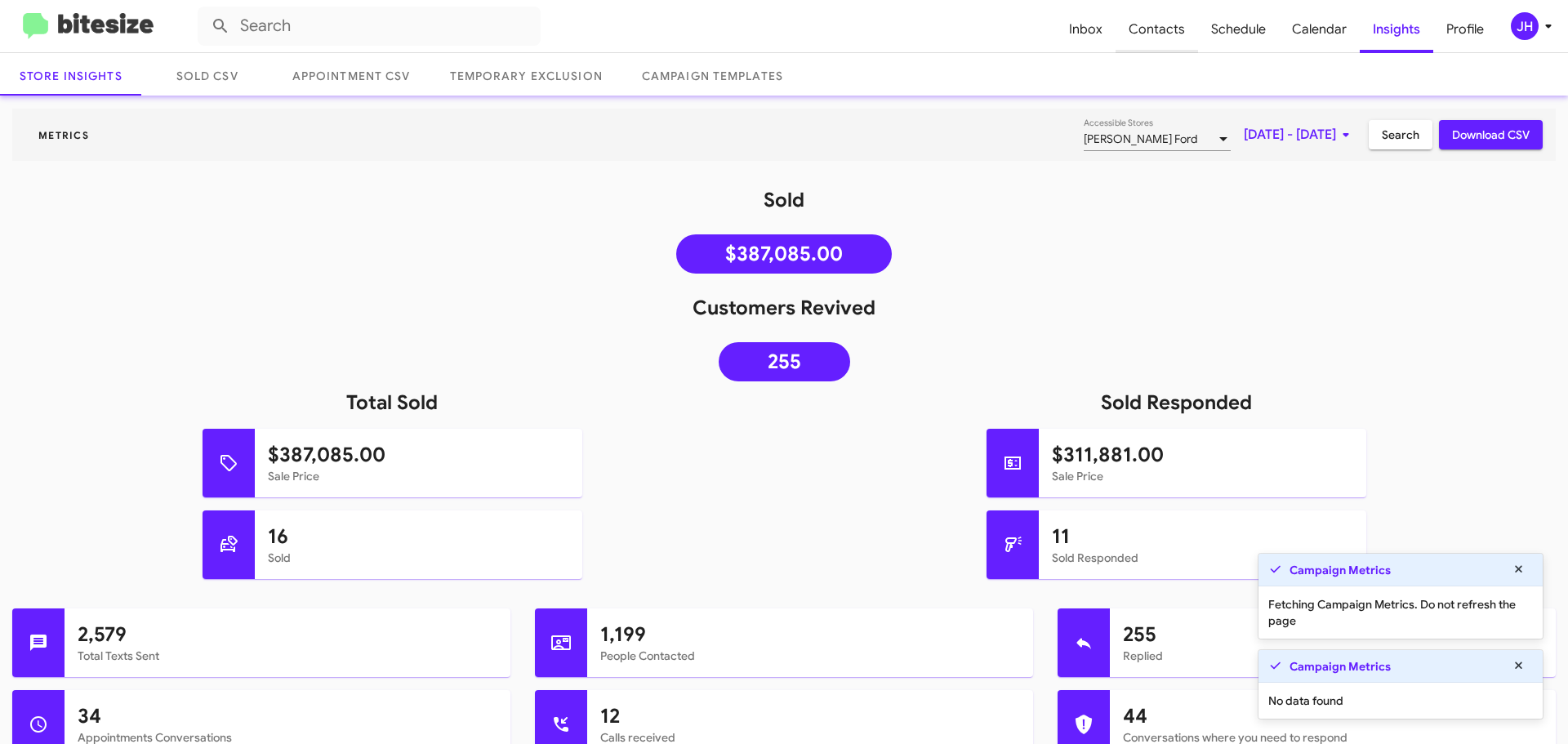
click at [1161, 39] on span "Contacts" at bounding box center [1157, 29] width 83 height 48
type input "in:groups"
